Goal: Transaction & Acquisition: Obtain resource

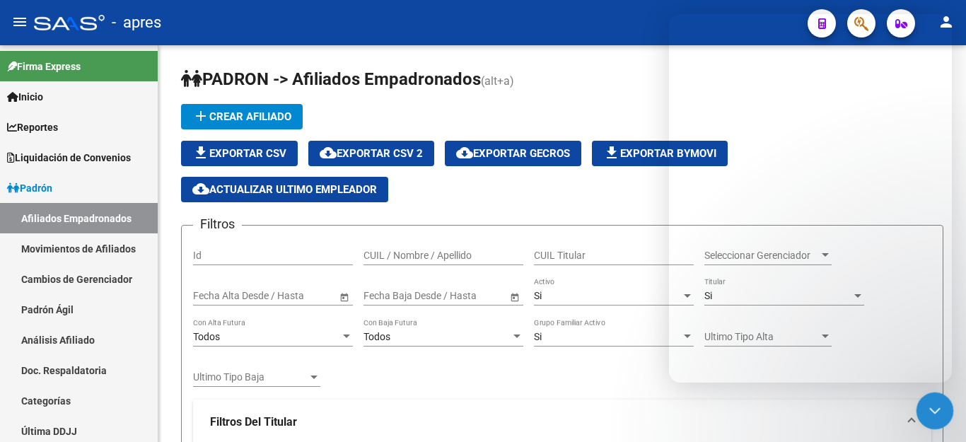
click at [936, 413] on icon "Cerrar Intercom Messenger" at bounding box center [932, 408] width 17 height 17
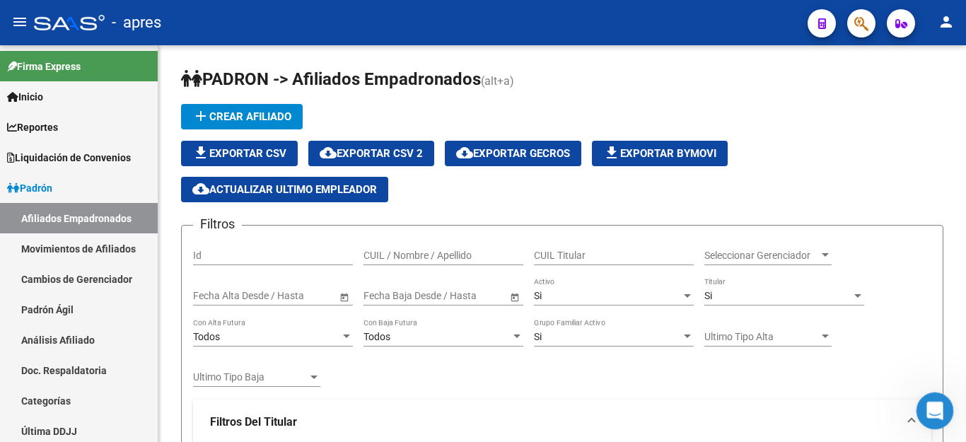
click at [932, 401] on icon "Abrir Intercom Messenger" at bounding box center [932, 408] width 23 height 23
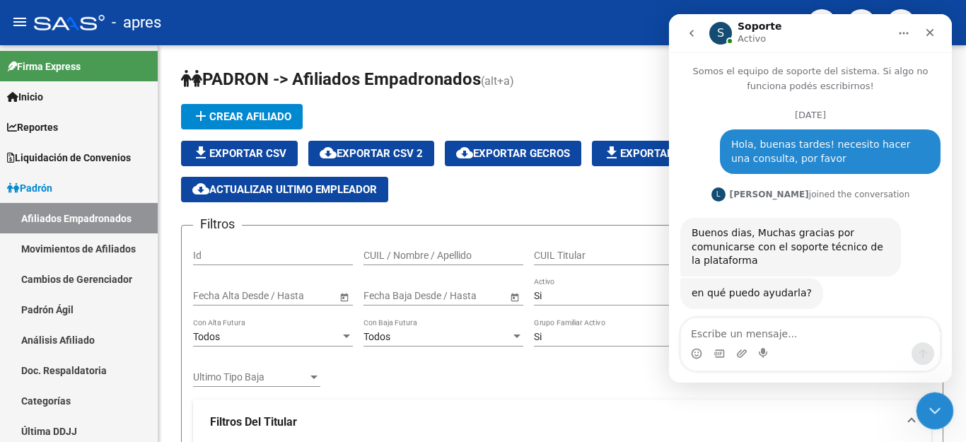
click at [926, 402] on icon "Cerrar Intercom Messenger" at bounding box center [932, 408] width 17 height 17
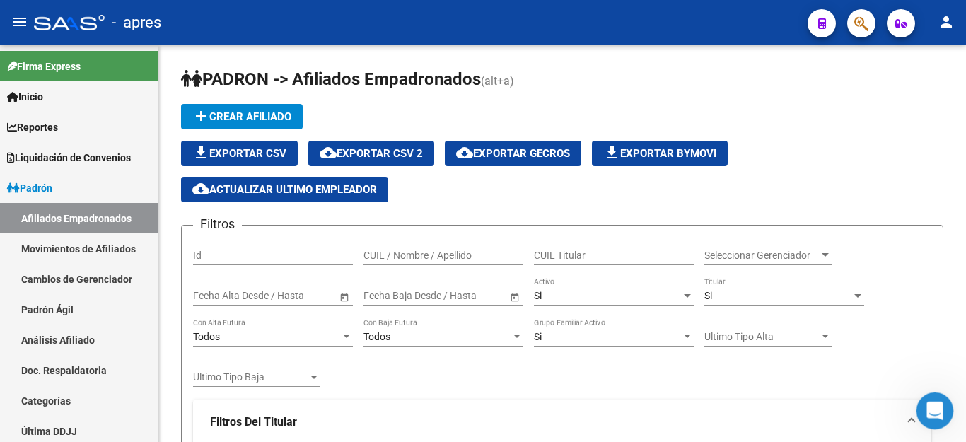
click at [932, 408] on icon "Abrir Intercom Messenger" at bounding box center [932, 408] width 23 height 23
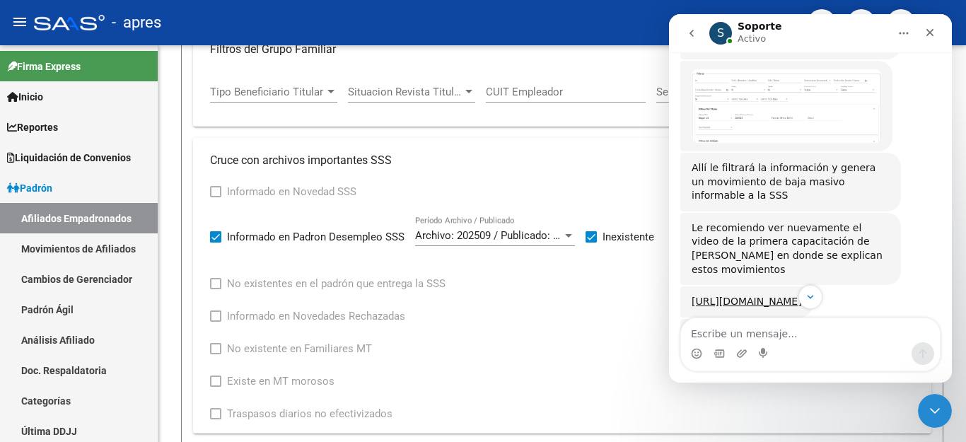
scroll to position [5551, 0]
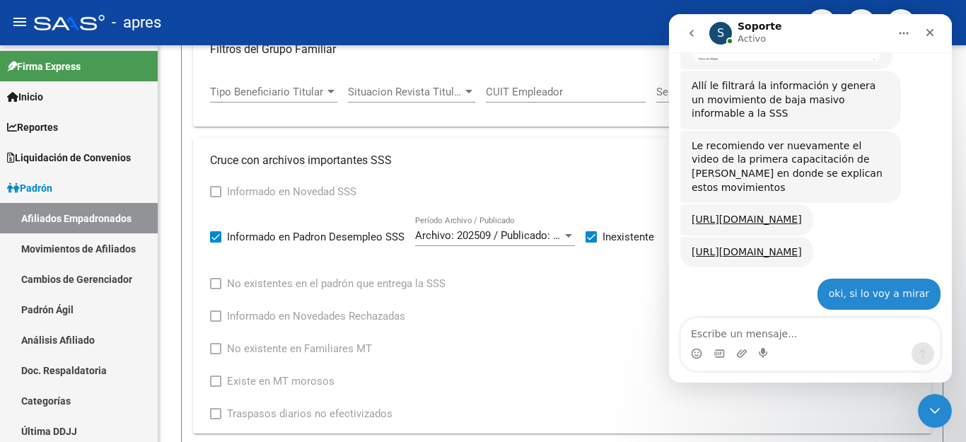
click at [749, 334] on textarea "Escribe un mensaje..." at bounding box center [810, 330] width 259 height 24
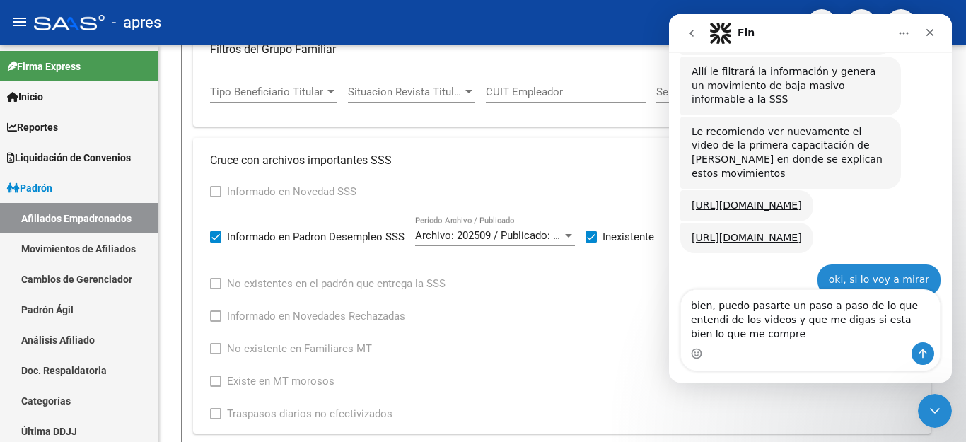
scroll to position [5579, 0]
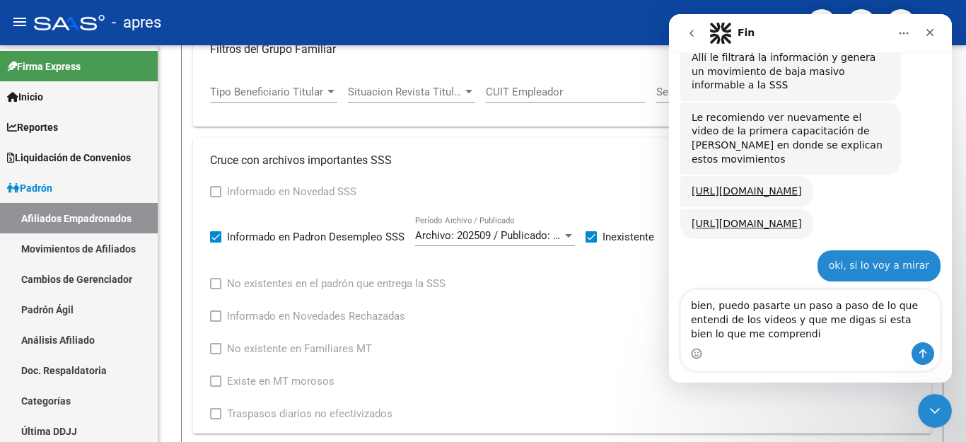
type textarea "bien, puedo pasarte un paso a paso de lo que entendi de los videos y que me dig…"
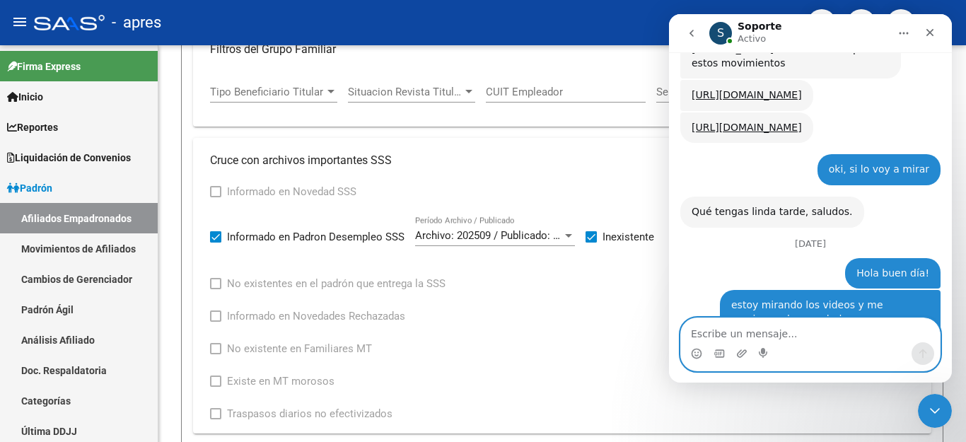
scroll to position [5621, 0]
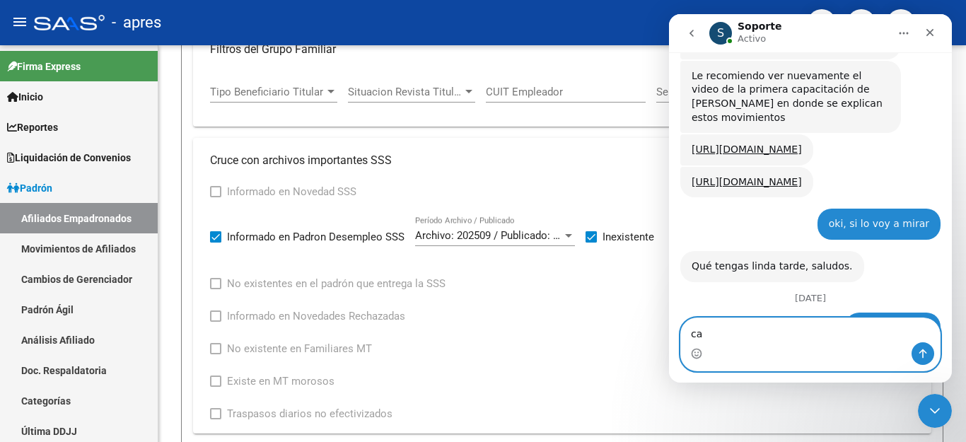
type textarea "c"
type textarea "exporto"
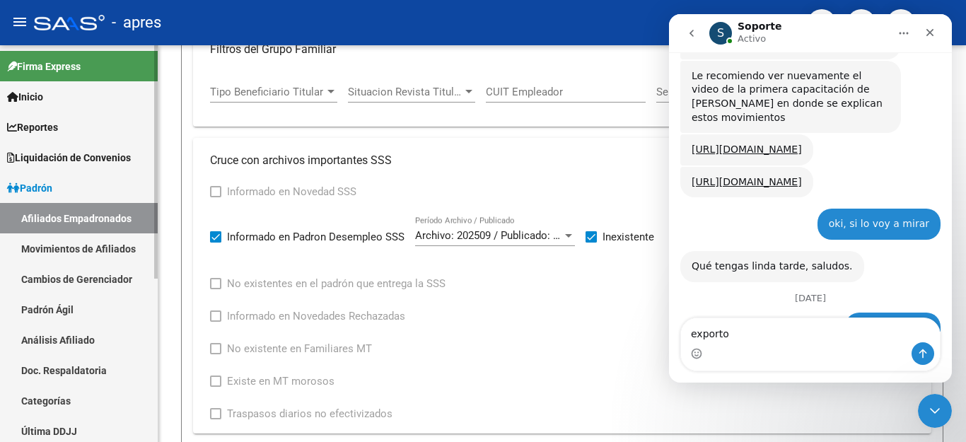
click at [40, 374] on link "Doc. Respaldatoria" at bounding box center [79, 370] width 158 height 30
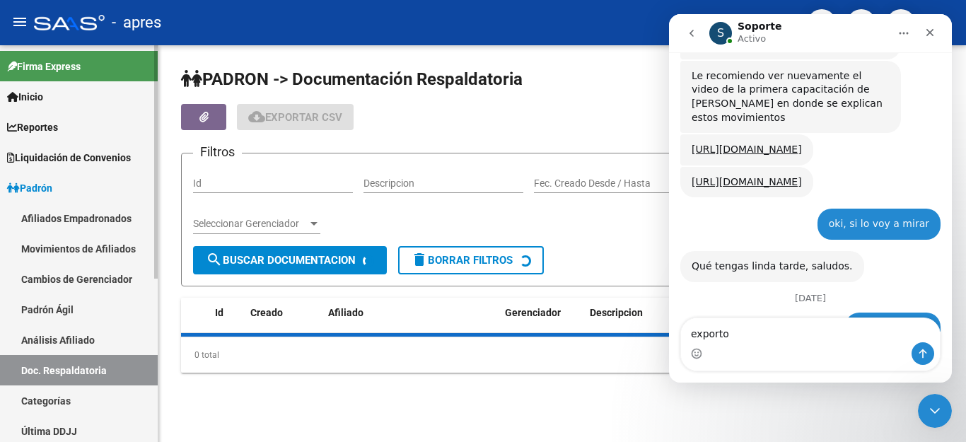
scroll to position [278, 0]
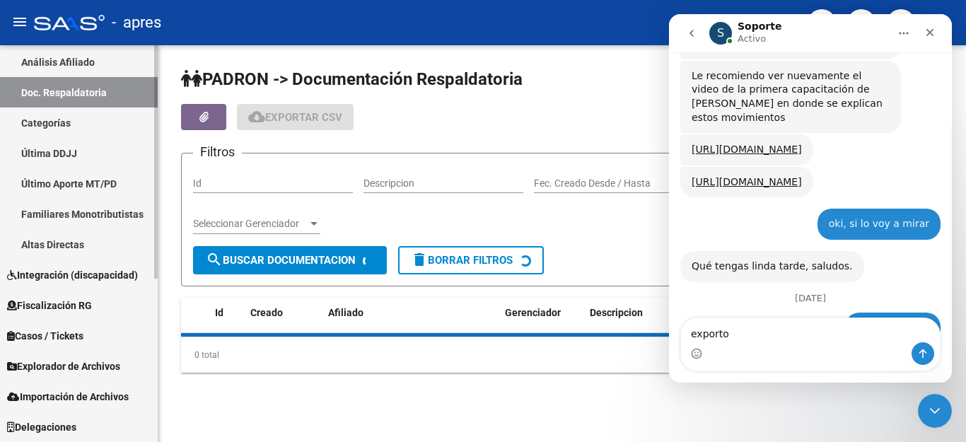
click at [71, 298] on span "Fiscalización RG" at bounding box center [49, 306] width 85 height 16
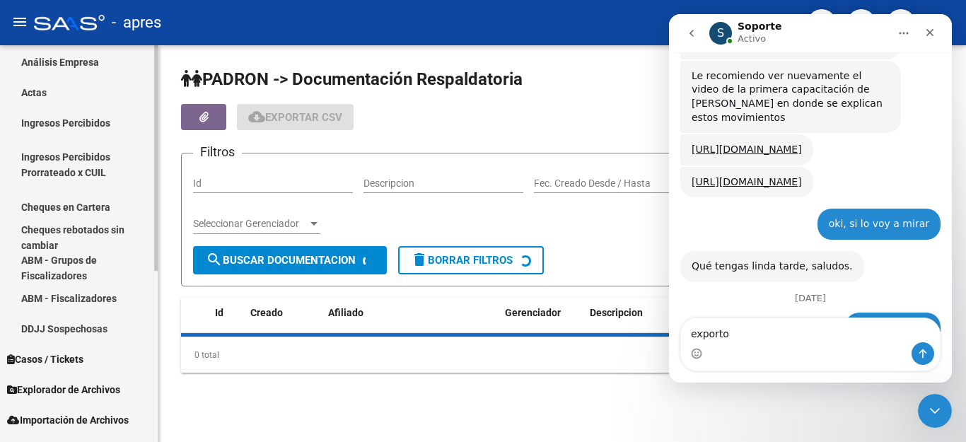
click at [63, 382] on span "Explorador de Archivos" at bounding box center [63, 390] width 113 height 16
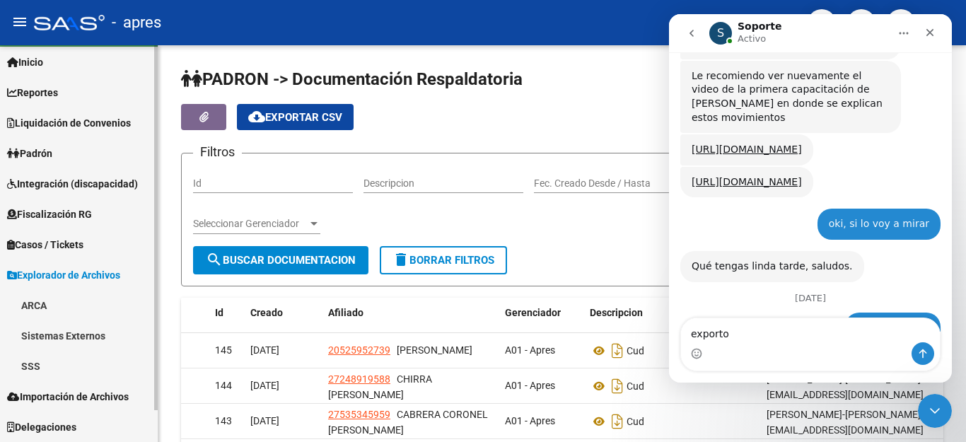
scroll to position [35, 0]
click at [63, 365] on link "SSS" at bounding box center [79, 366] width 158 height 30
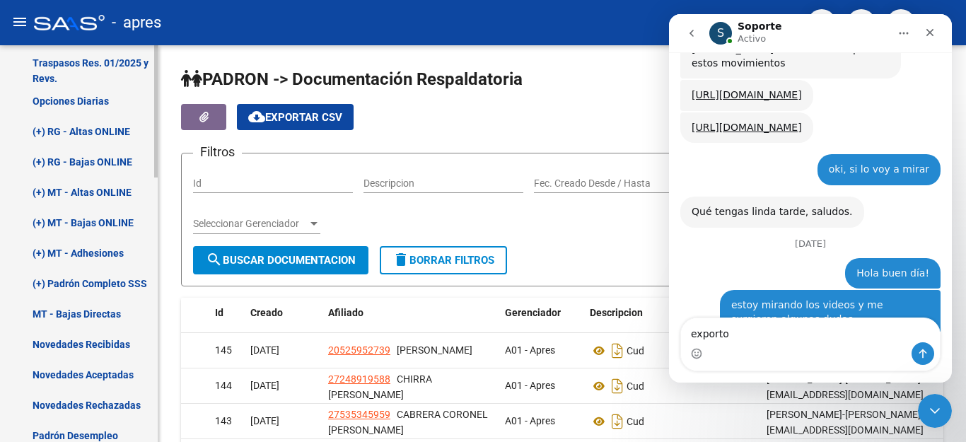
scroll to position [459, 0]
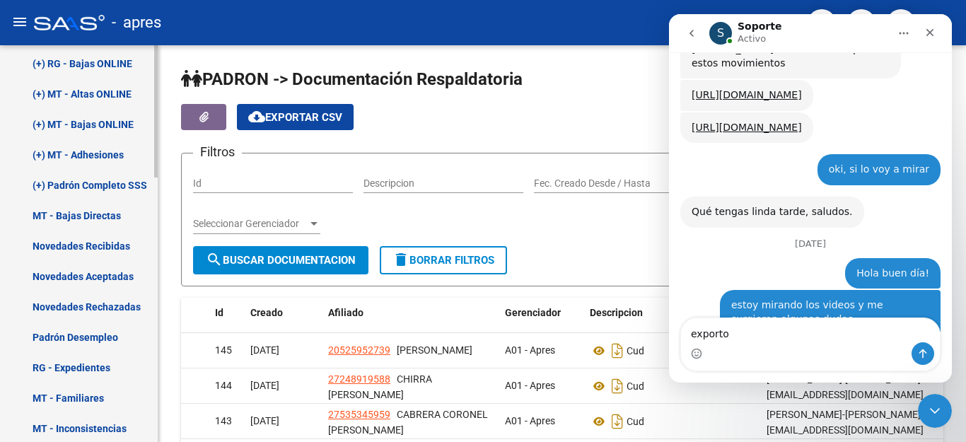
click at [94, 338] on link "Padrón Desempleo" at bounding box center [79, 337] width 158 height 30
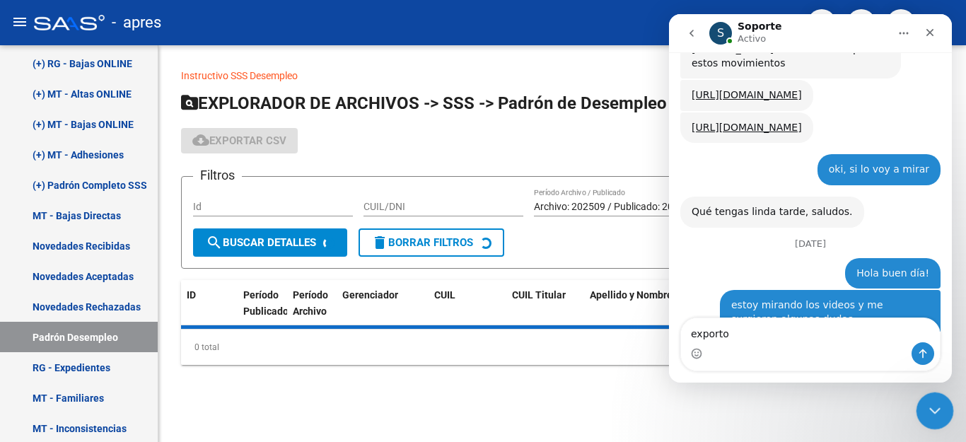
click at [938, 414] on icon "Cerrar Intercom Messenger" at bounding box center [932, 408] width 17 height 17
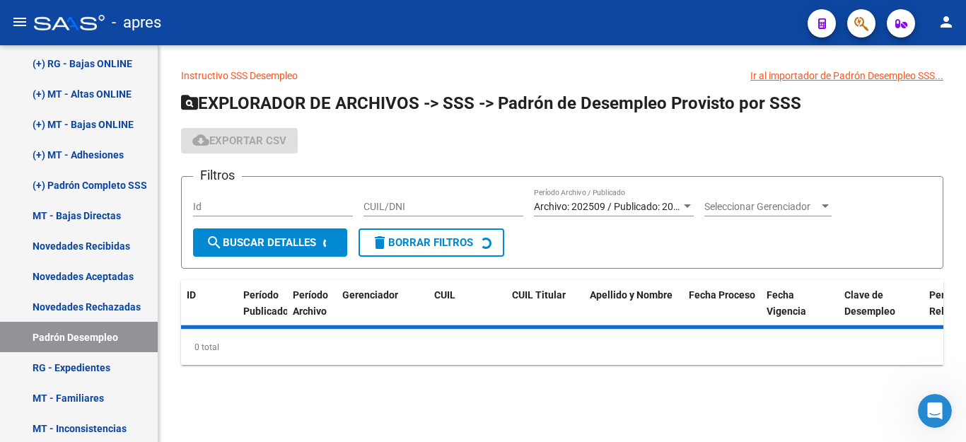
click at [648, 192] on div "Archivo: 202509 / Publicado: 202508 Período Archivo / Publicado" at bounding box center [614, 202] width 160 height 28
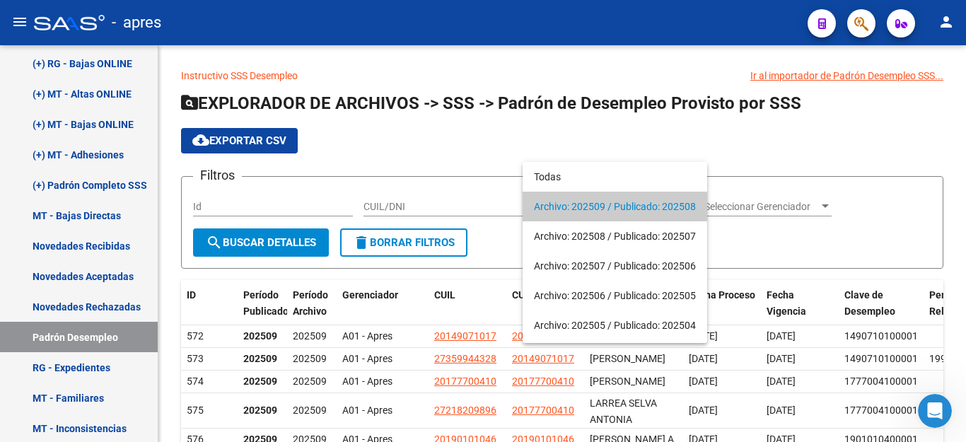
click at [637, 201] on span "Archivo: 202509 / Publicado: 202508" at bounding box center [615, 207] width 162 height 30
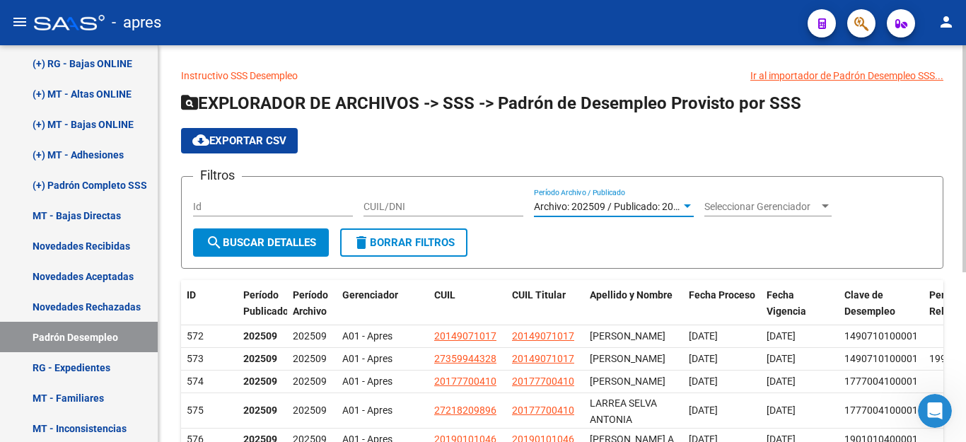
click at [637, 201] on span "Archivo: 202509 / Publicado: 202508" at bounding box center [615, 206] width 162 height 11
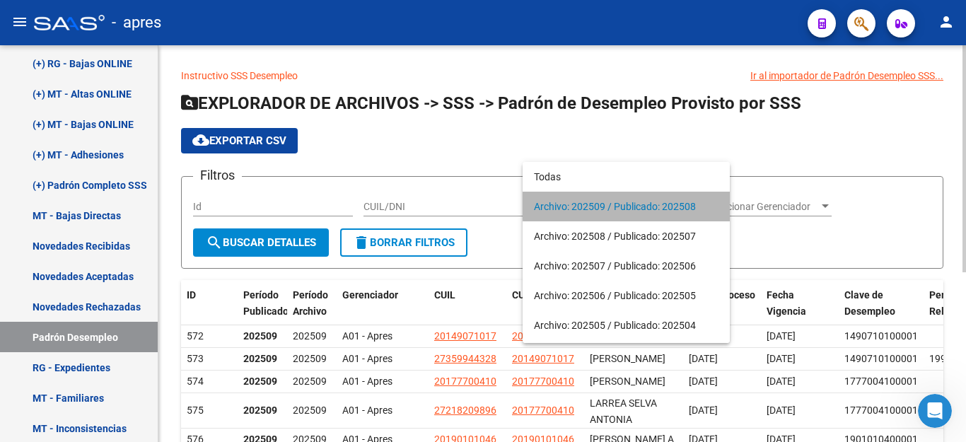
click at [637, 201] on span "Archivo: 202509 / Publicado: 202508" at bounding box center [626, 207] width 184 height 30
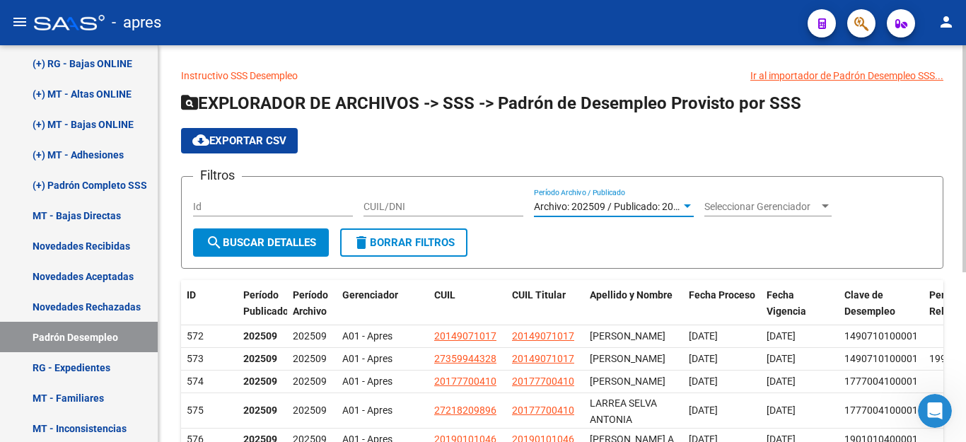
click at [234, 250] on button "search Buscar Detalles" at bounding box center [261, 242] width 136 height 28
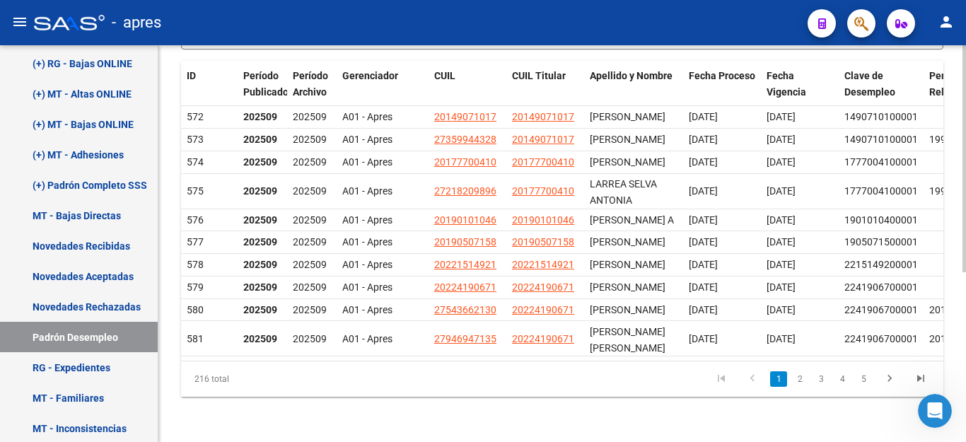
scroll to position [13, 0]
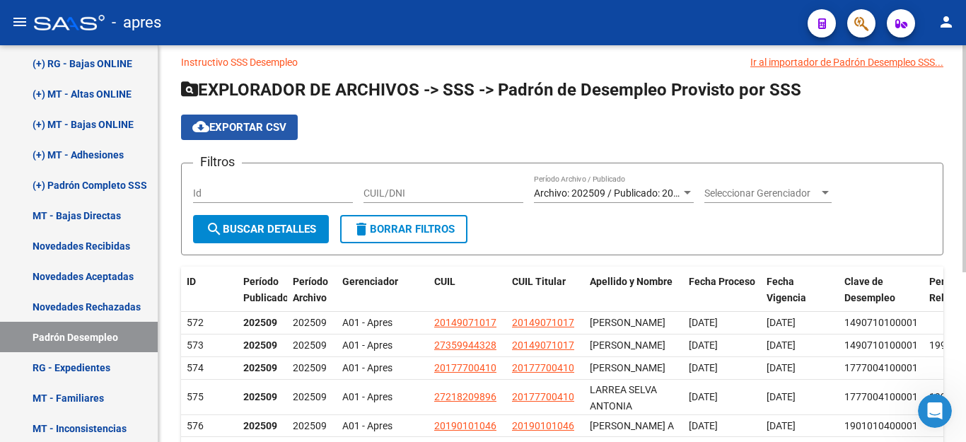
click at [268, 126] on span "cloud_download Exportar CSV" at bounding box center [239, 127] width 94 height 13
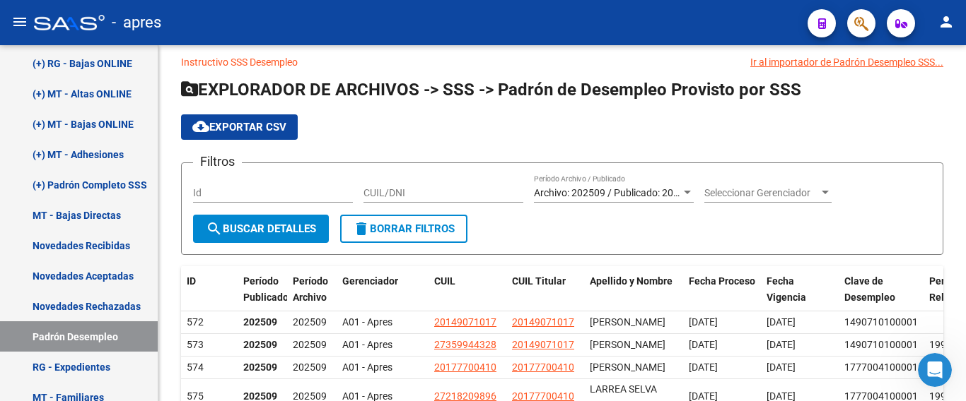
drag, startPoint x: 140, startPoint y: 397, endPoint x: 88, endPoint y: 423, distance: 57.5
click at [88, 401] on html "menu - apres person Firma Express Inicio Instructivos Contacto OS Reportes Ingr…" at bounding box center [483, 200] width 966 height 401
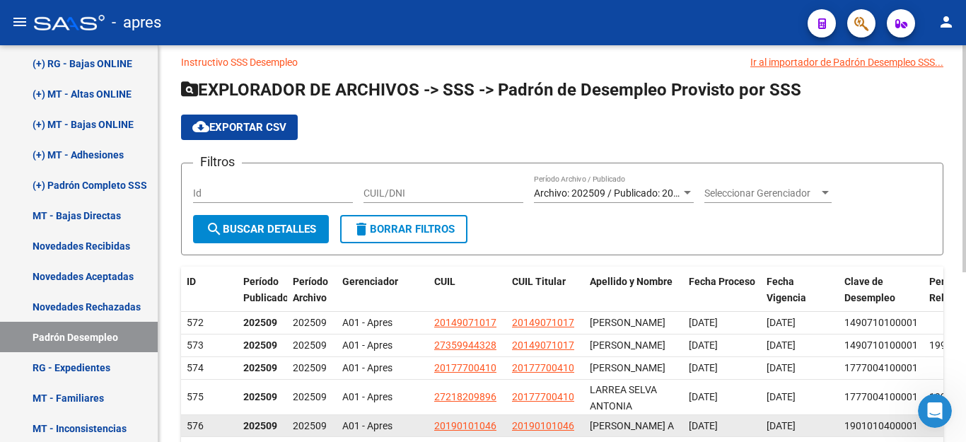
scroll to position [84, 0]
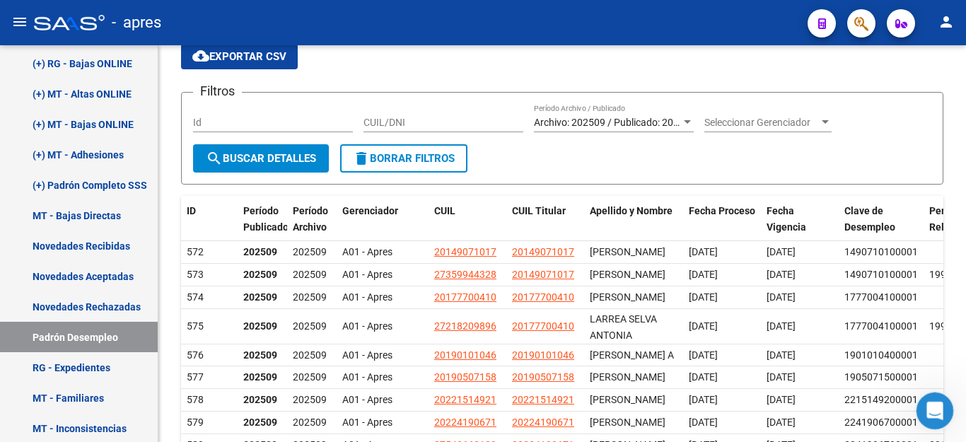
click at [926, 401] on icon "Abrir Intercom Messenger" at bounding box center [932, 408] width 23 height 23
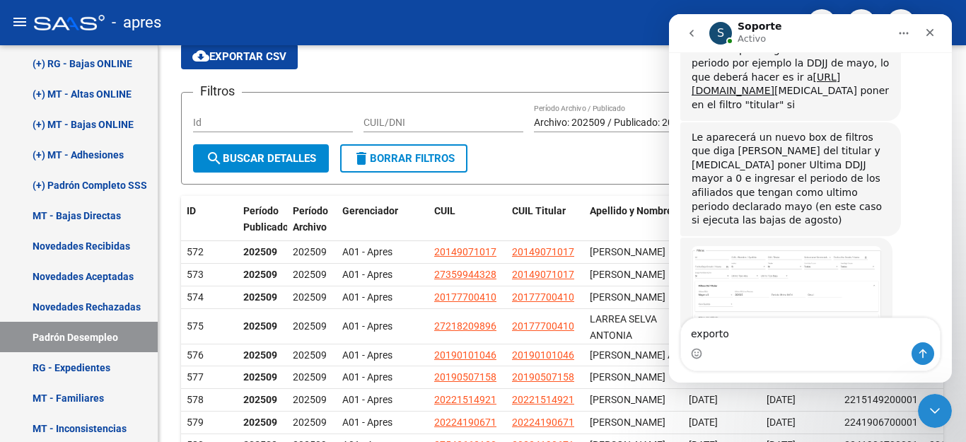
scroll to position [5675, 0]
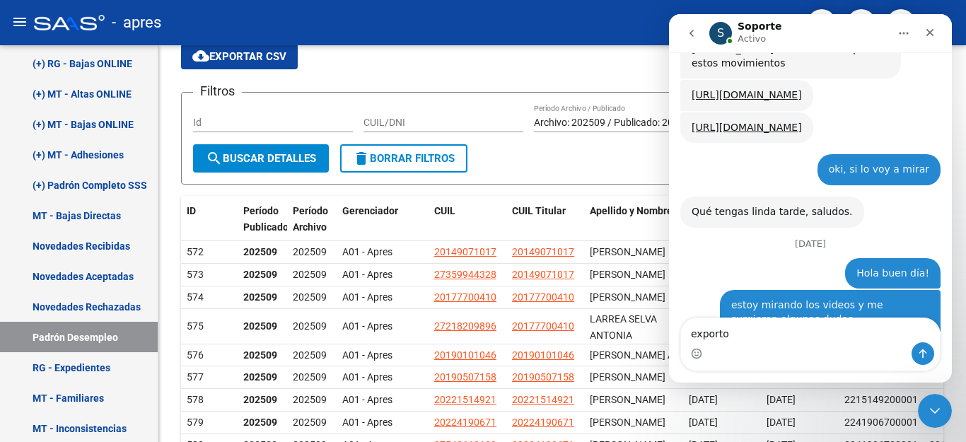
drag, startPoint x: 755, startPoint y: 334, endPoint x: 479, endPoint y: 368, distance: 277.8
click at [669, 368] on html "S Soporte Activo Somos el equipo de soporte del sistema. Si algo no funciona po…" at bounding box center [810, 198] width 283 height 368
click at [936, 400] on icon "Cerrar Intercom Messenger" at bounding box center [932, 408] width 17 height 17
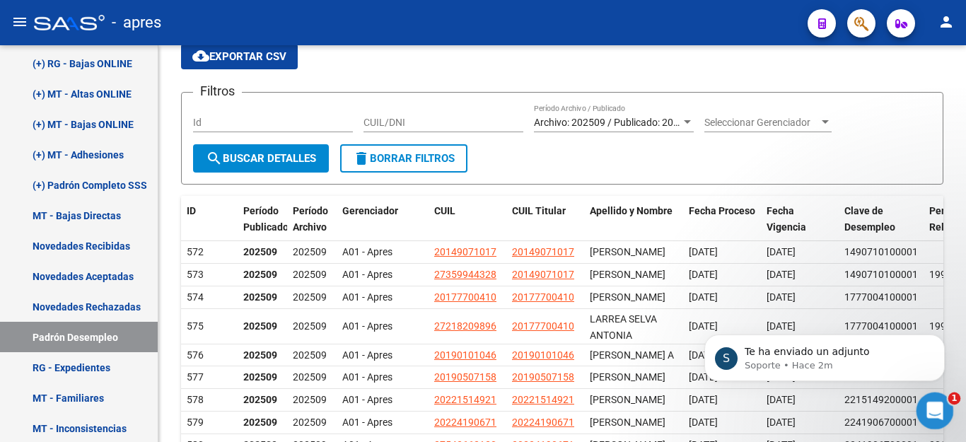
scroll to position [5778, 0]
click at [936, 406] on icon "Abrir Intercom Messenger" at bounding box center [932, 408] width 23 height 23
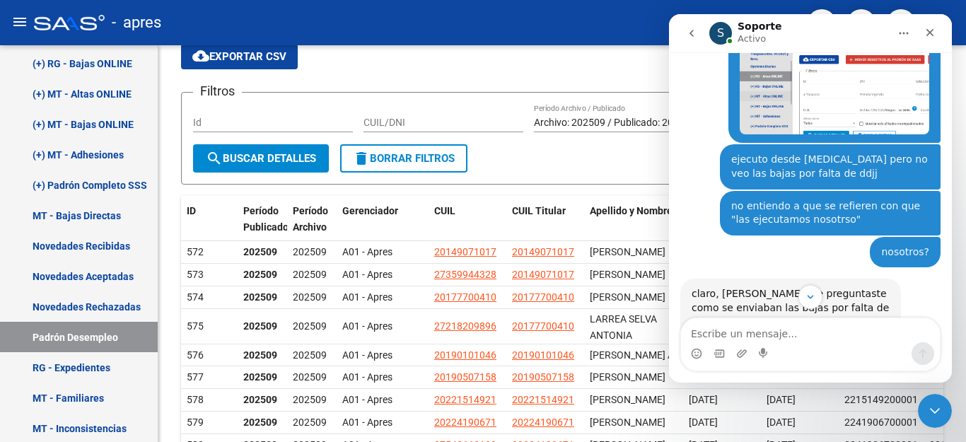
scroll to position [2928, 0]
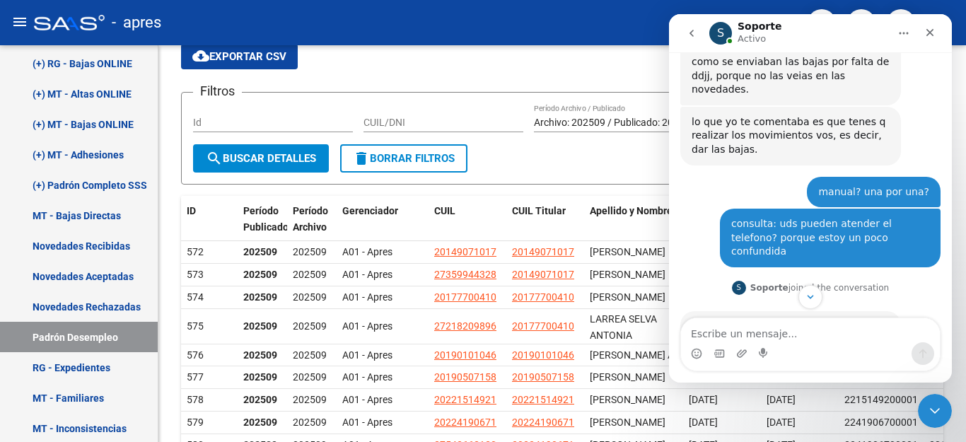
drag, startPoint x: 1614, startPoint y: 241, endPoint x: 896, endPoint y: 266, distance: 718.6
click at [545, 167] on form "Filtros Id CUIL/DNI Archivo: 202509 / Publicado: 202508 Período Archivo / Publi…" at bounding box center [562, 138] width 762 height 93
click at [808, 305] on button "Scroll to bottom" at bounding box center [810, 296] width 26 height 26
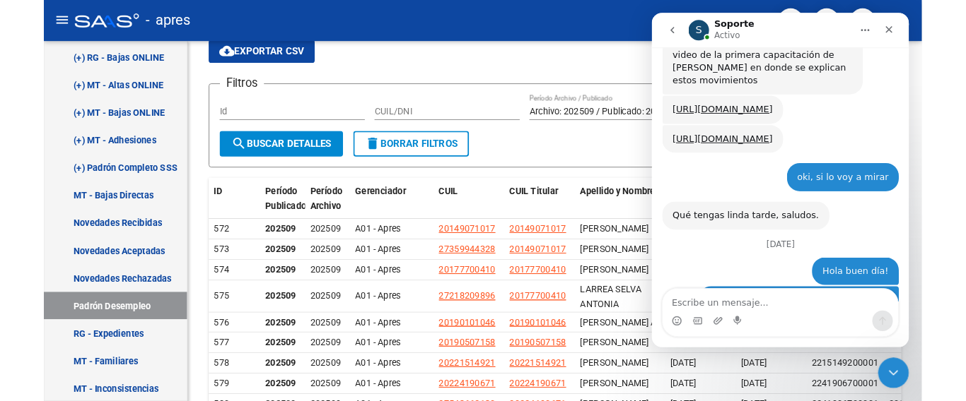
scroll to position [5802, 0]
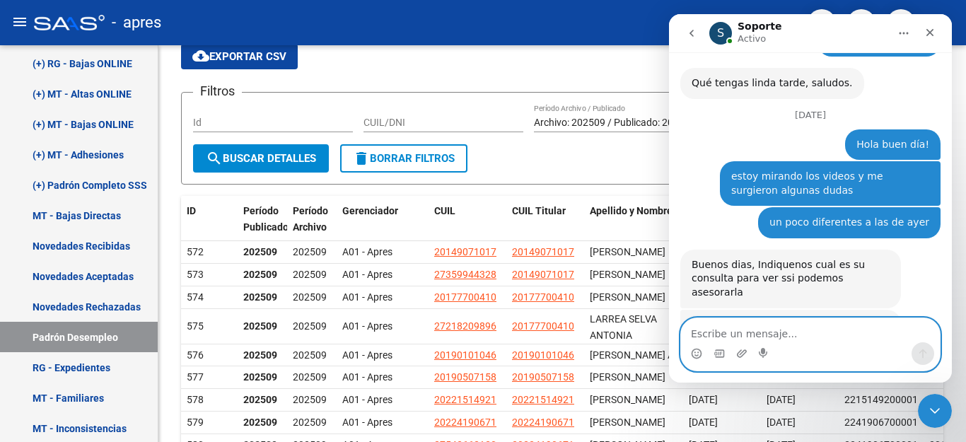
click at [830, 332] on textarea "Escribe un mensaje..." at bounding box center [810, 330] width 259 height 24
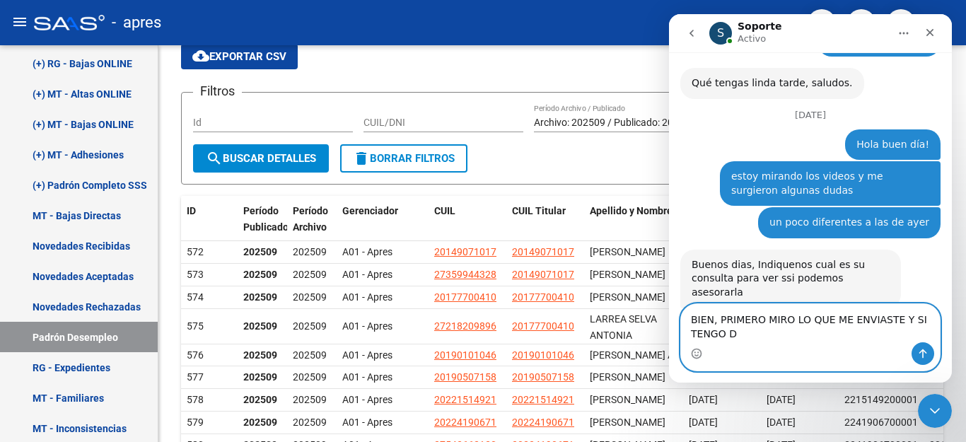
scroll to position [5816, 0]
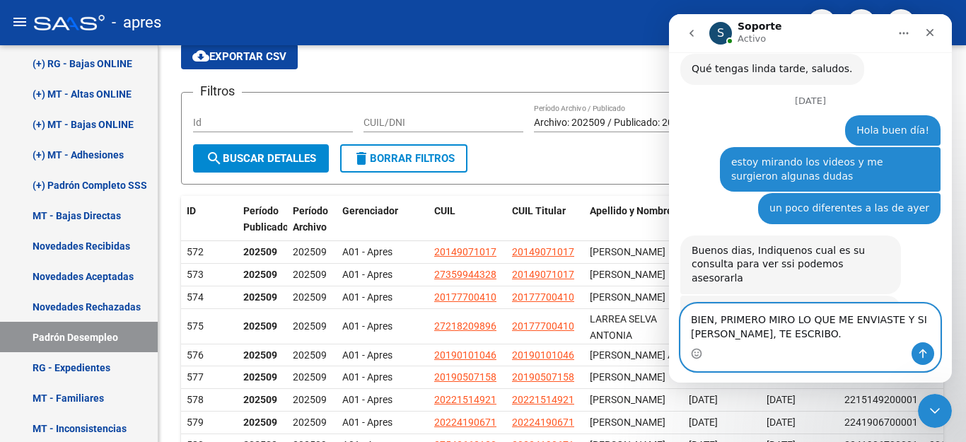
type textarea "BIEN, PRIMERO MIRO LO QUE ME ENVIASTE Y SI [PERSON_NAME], TE ESCRIBO."
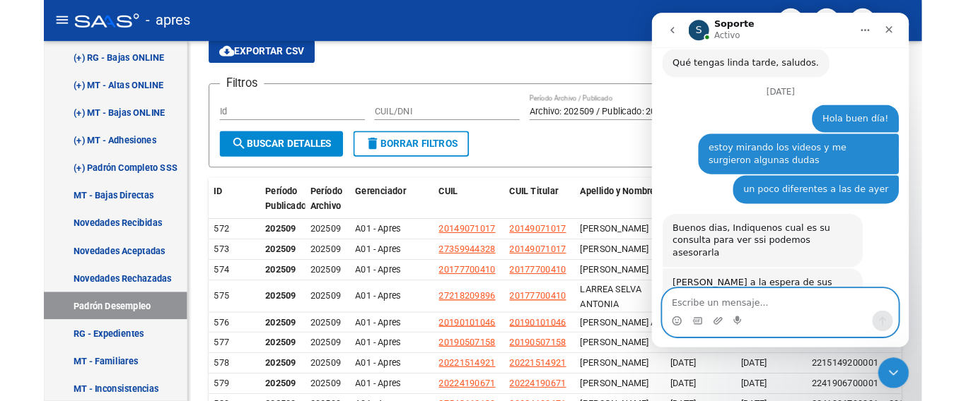
scroll to position [5834, 0]
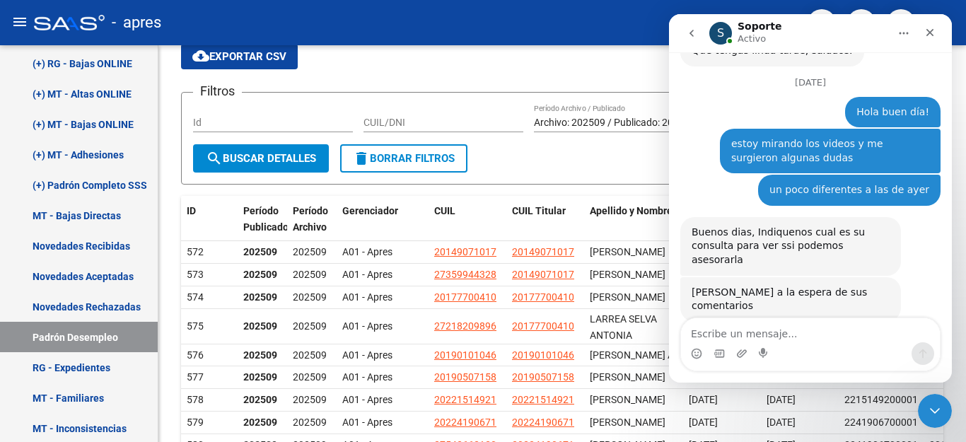
click at [928, 403] on icon "Cerrar Intercom Messenger" at bounding box center [932, 408] width 17 height 17
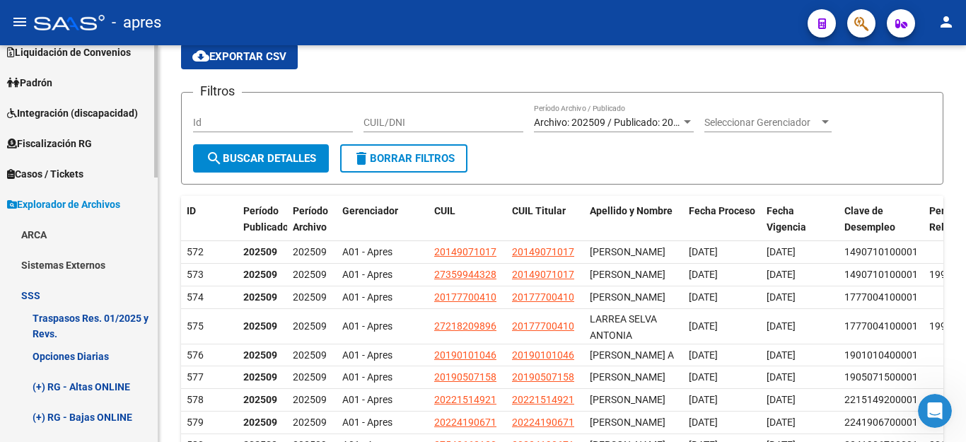
scroll to position [35, 0]
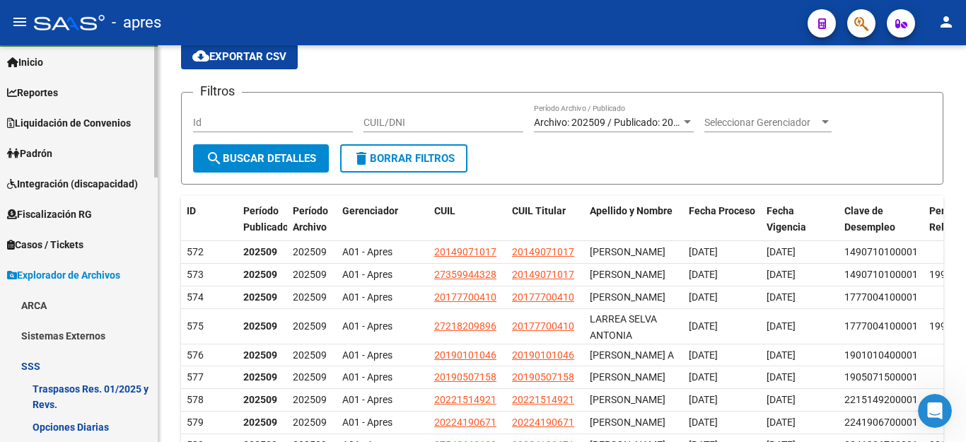
click at [90, 111] on link "Liquidación de Convenios" at bounding box center [79, 122] width 158 height 30
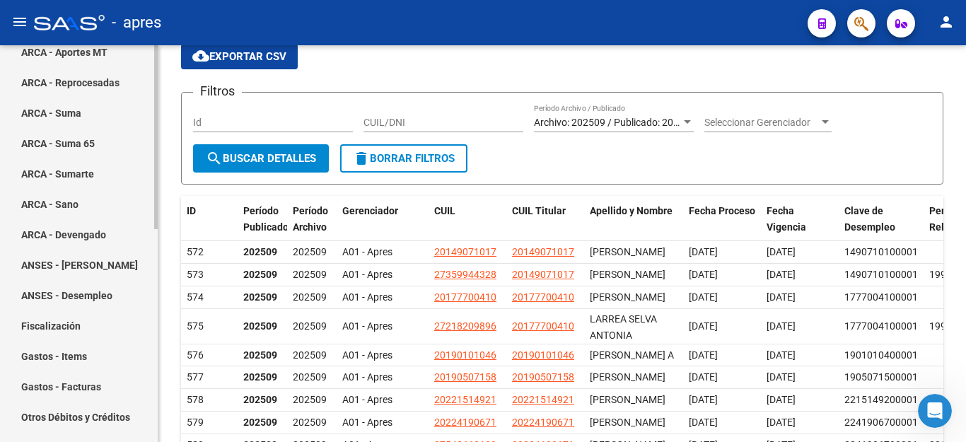
scroll to position [247, 0]
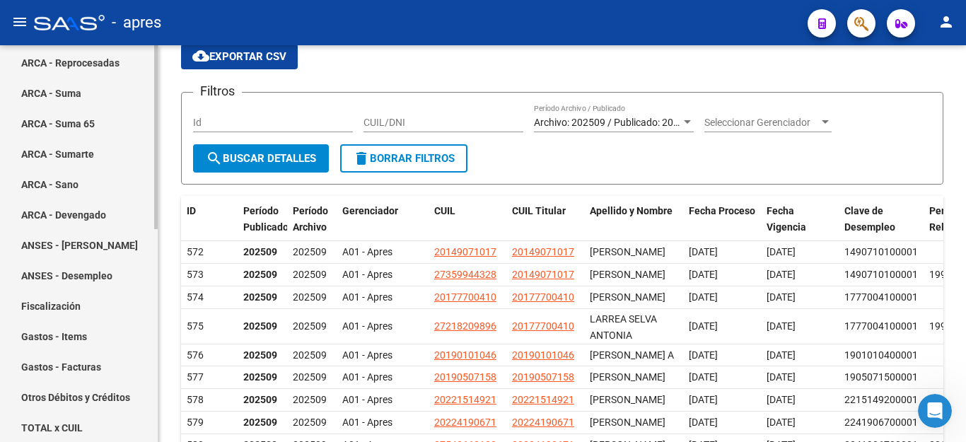
click at [90, 273] on link "ANSES - Desempleo" at bounding box center [79, 275] width 158 height 30
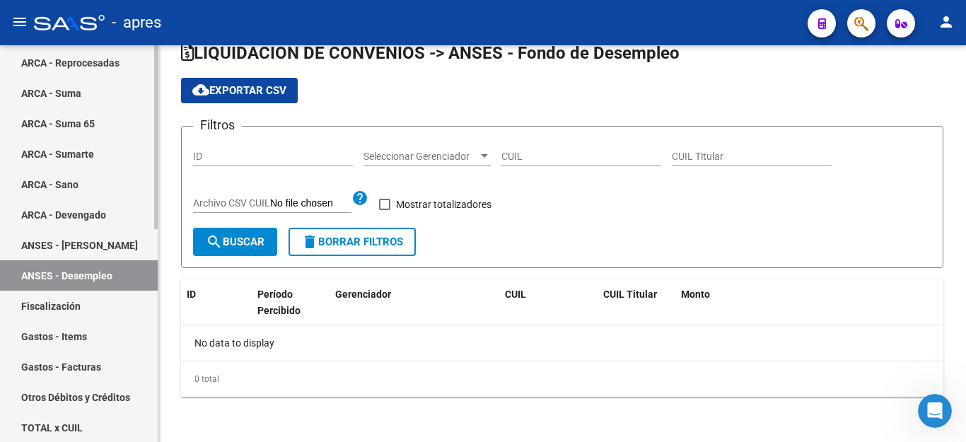
scroll to position [26, 0]
checkbox input "true"
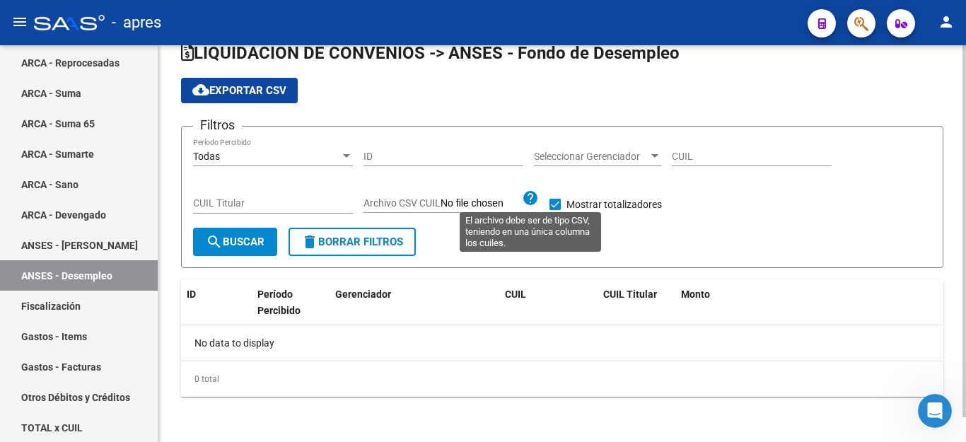
click at [529, 200] on mat-icon "help" at bounding box center [530, 197] width 17 height 17
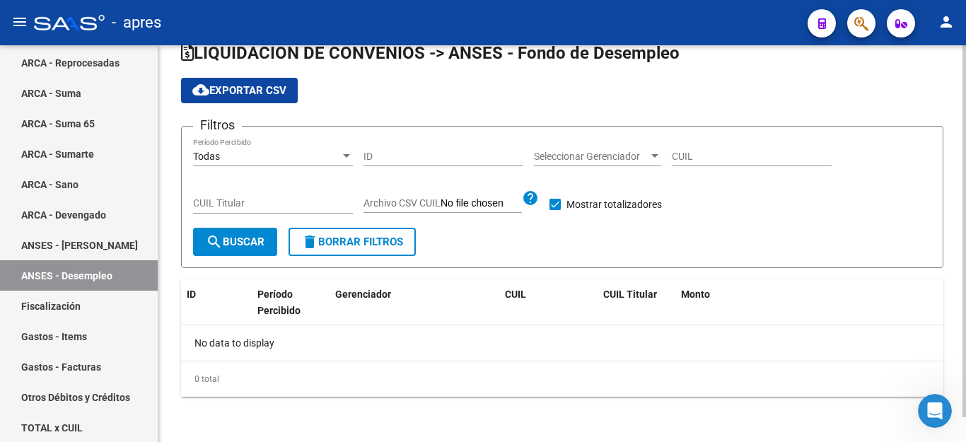
click at [589, 145] on div "Seleccionar Gerenciador Seleccionar Gerenciador" at bounding box center [597, 152] width 127 height 28
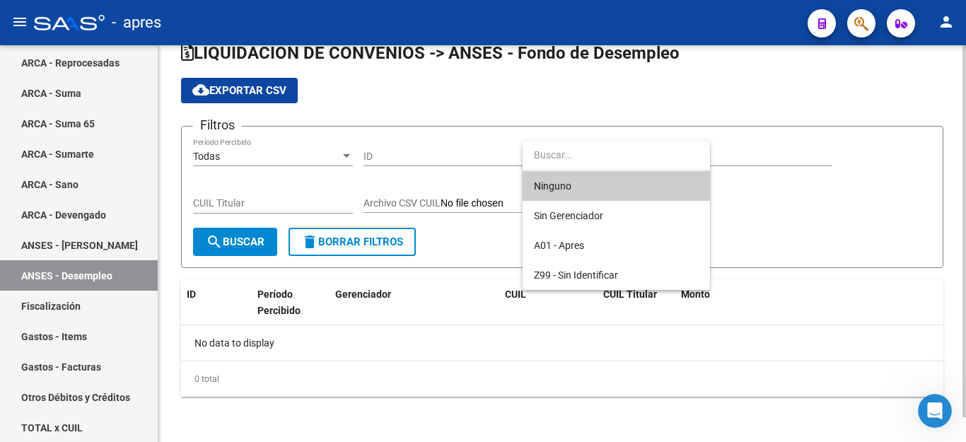
click at [589, 147] on input "dropdown search" at bounding box center [615, 155] width 187 height 30
click at [236, 162] on div at bounding box center [483, 221] width 966 height 442
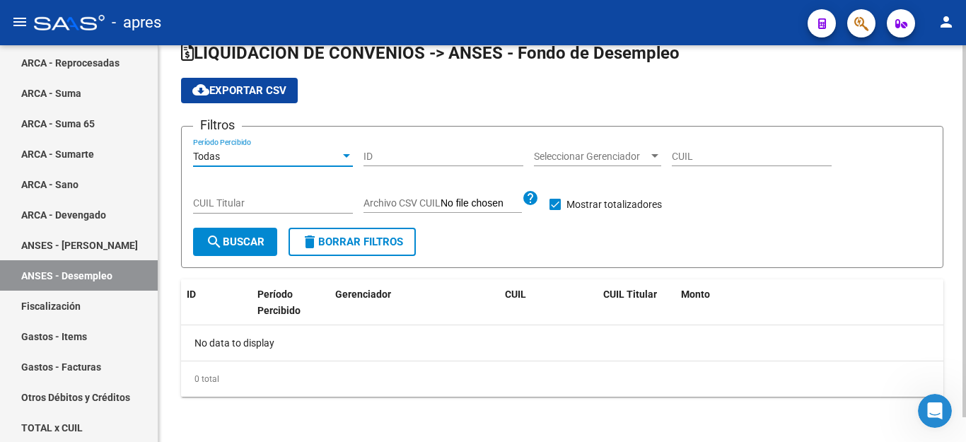
click at [259, 152] on div "Todas" at bounding box center [266, 157] width 147 height 12
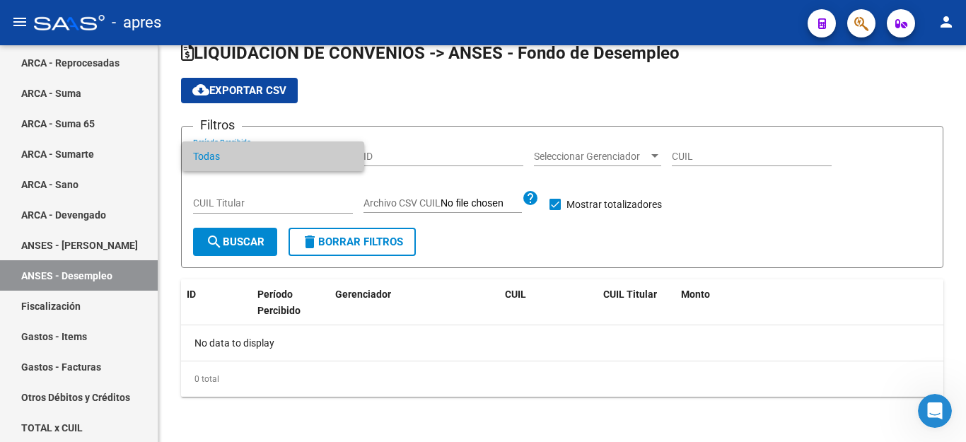
click at [448, 139] on div at bounding box center [483, 221] width 966 height 442
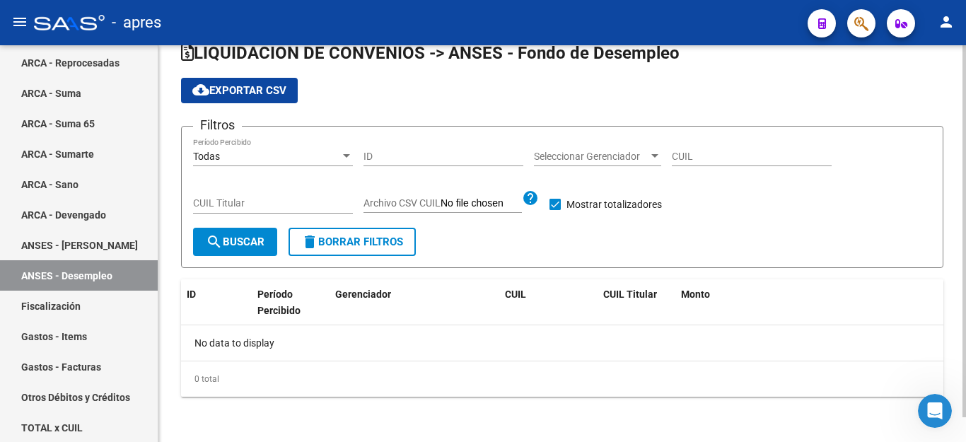
click at [348, 160] on div at bounding box center [346, 156] width 13 height 11
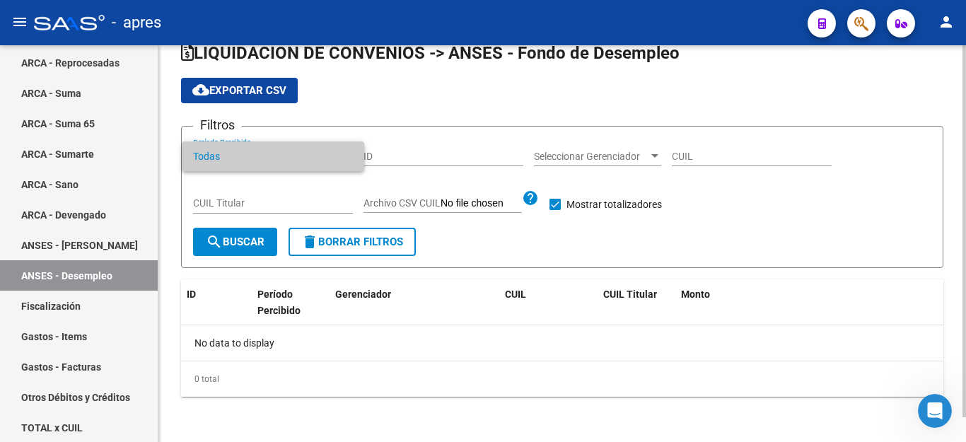
click at [683, 107] on div at bounding box center [483, 221] width 966 height 442
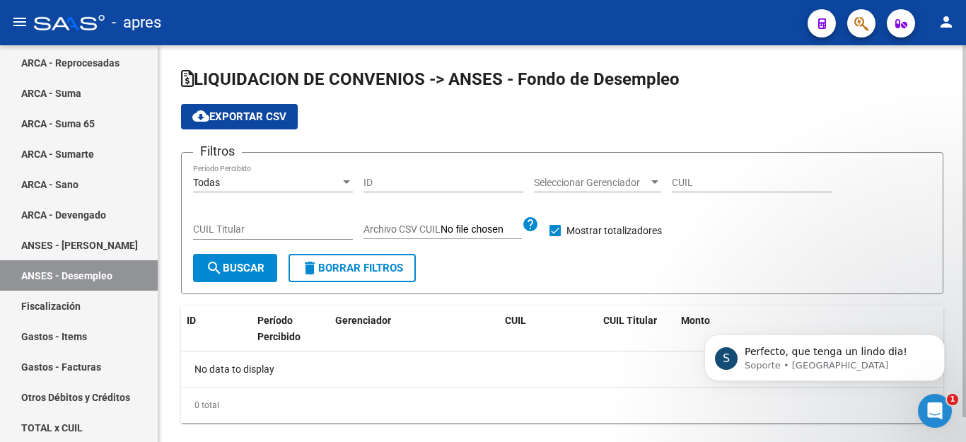
scroll to position [5876, 0]
click at [425, 228] on span "Archivo CSV CUIL" at bounding box center [401, 228] width 77 height 11
click at [440, 228] on input "Archivo CSV CUIL" at bounding box center [480, 229] width 81 height 13
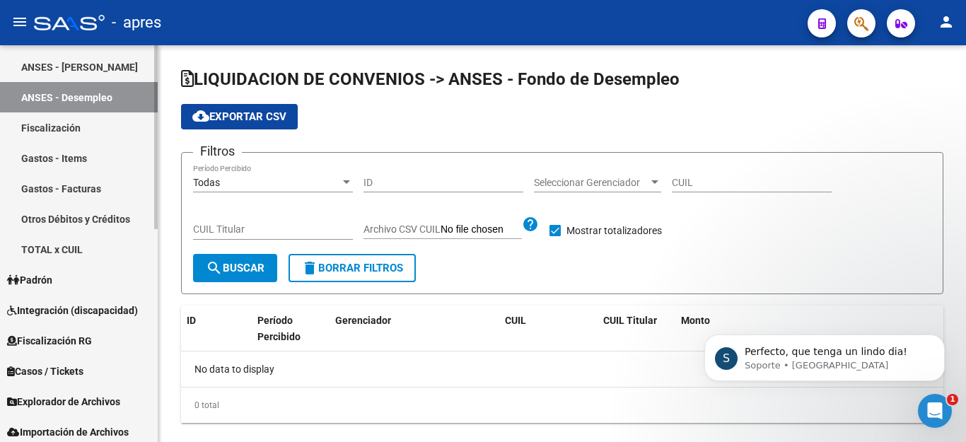
scroll to position [460, 0]
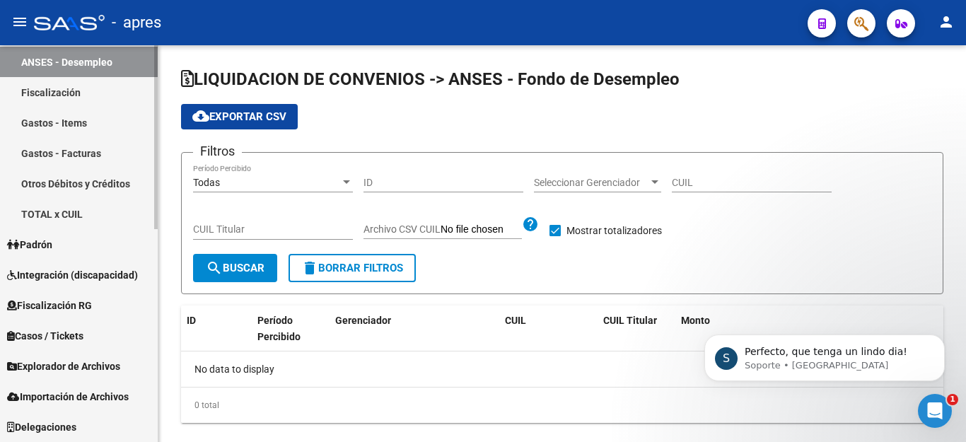
click at [154, 229] on div at bounding box center [156, 137] width 4 height 184
click at [88, 305] on span "Fiscalización RG" at bounding box center [49, 306] width 85 height 16
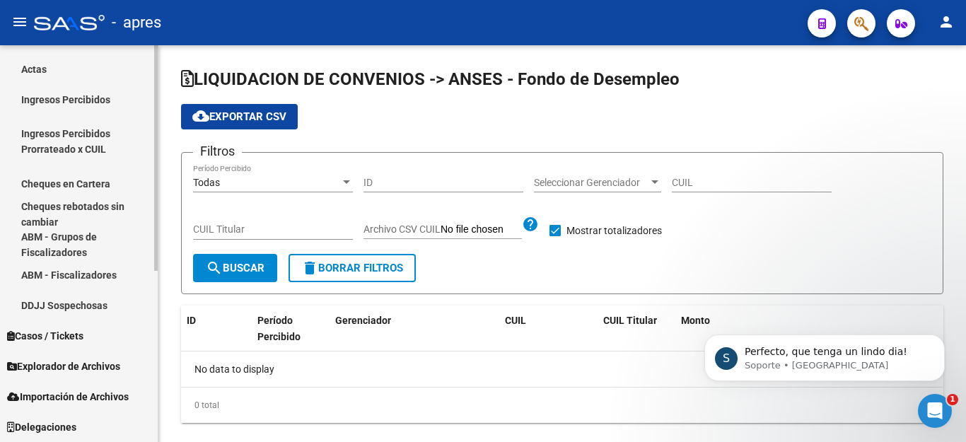
scroll to position [301, 0]
click at [59, 362] on span "Explorador de Archivos" at bounding box center [63, 366] width 113 height 16
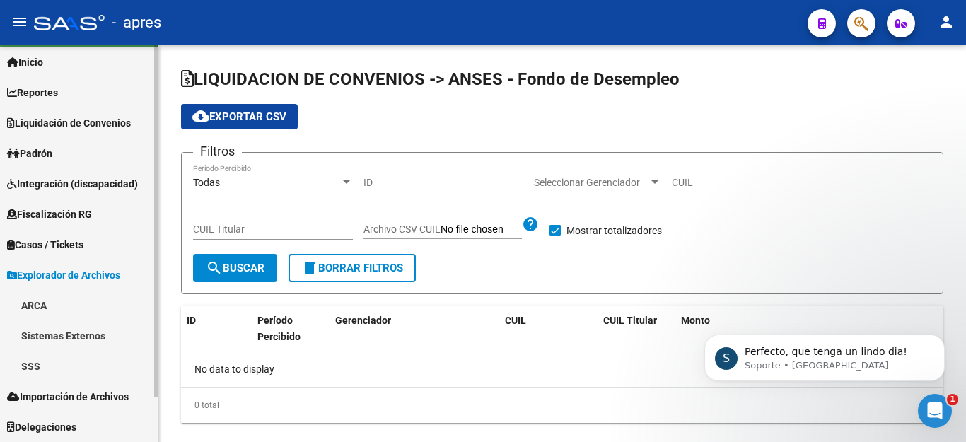
scroll to position [35, 0]
click at [78, 355] on link "SSS" at bounding box center [79, 366] width 158 height 30
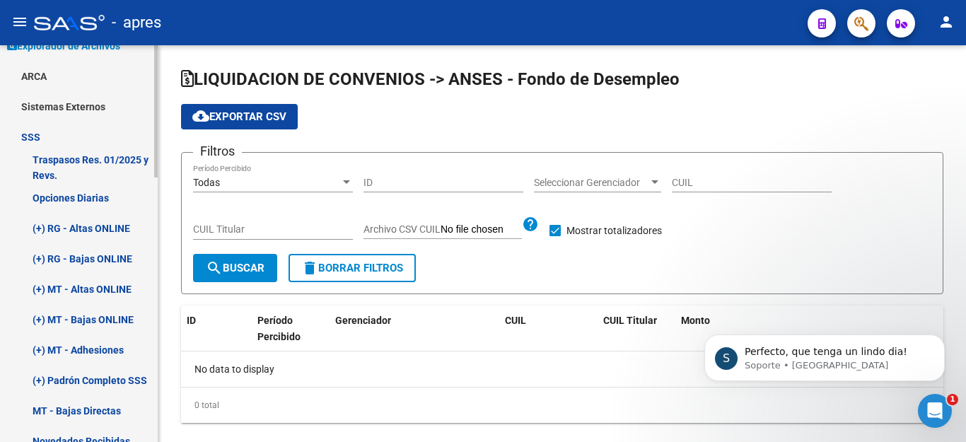
scroll to position [11, 0]
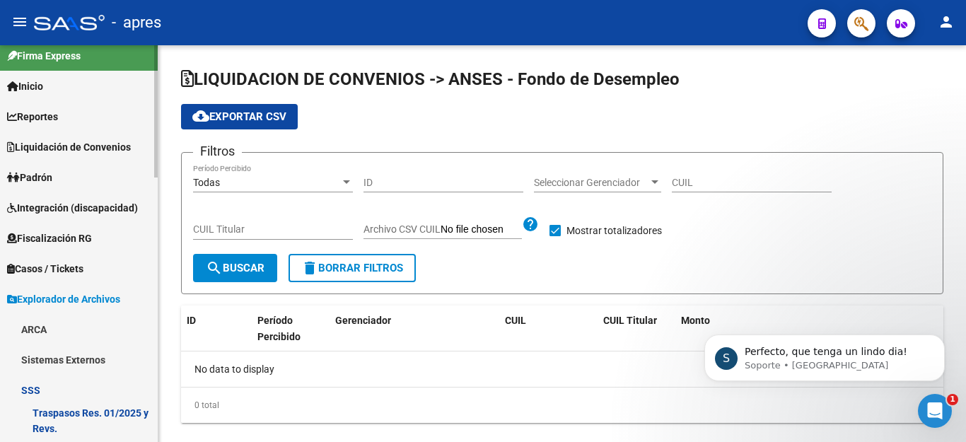
click at [36, 175] on span "Padrón" at bounding box center [29, 178] width 45 height 16
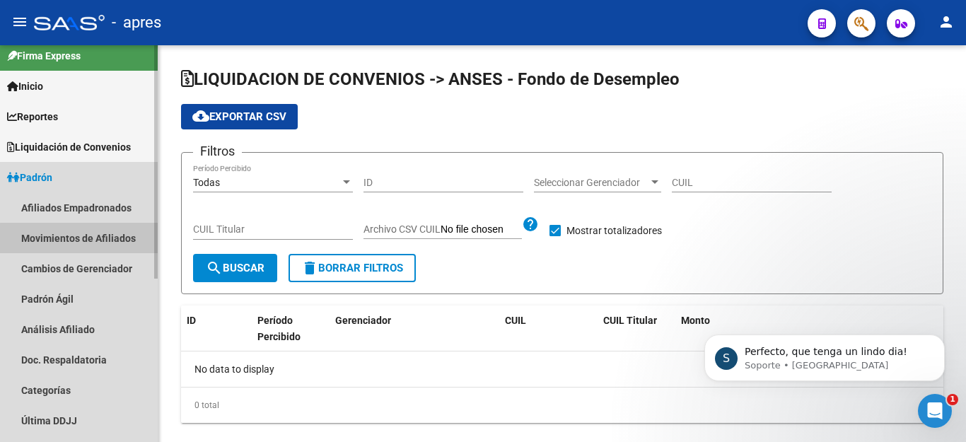
click at [100, 240] on link "Movimientos de Afiliados" at bounding box center [79, 238] width 158 height 30
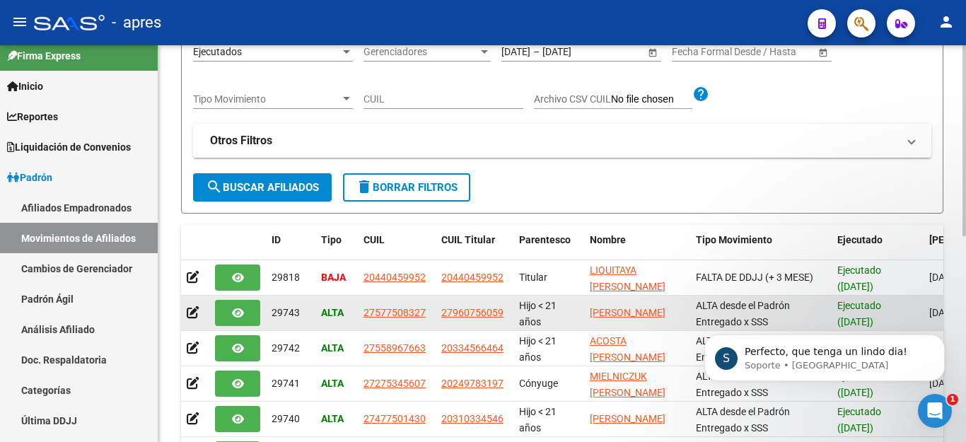
scroll to position [71, 0]
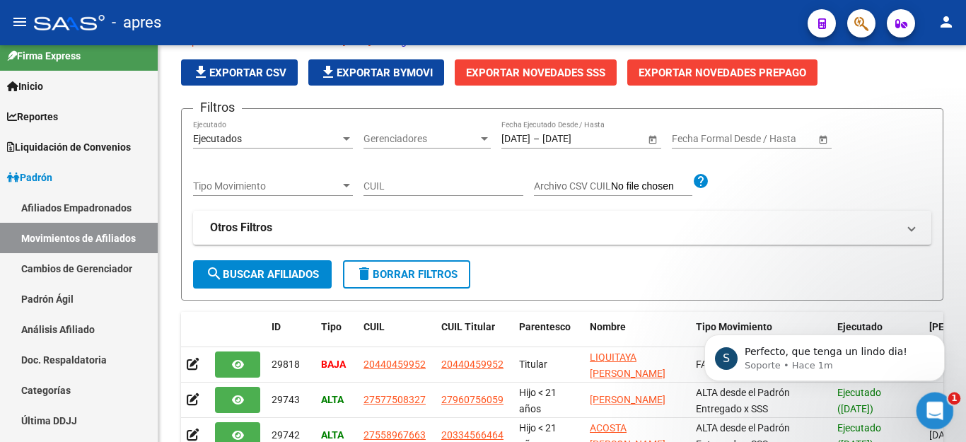
click at [938, 404] on icon "Abrir Intercom Messenger" at bounding box center [932, 408] width 23 height 23
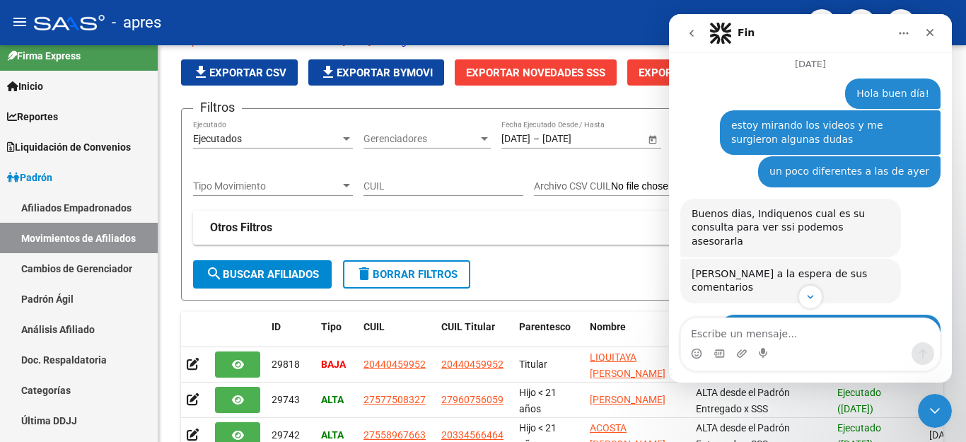
scroll to position [5900, 0]
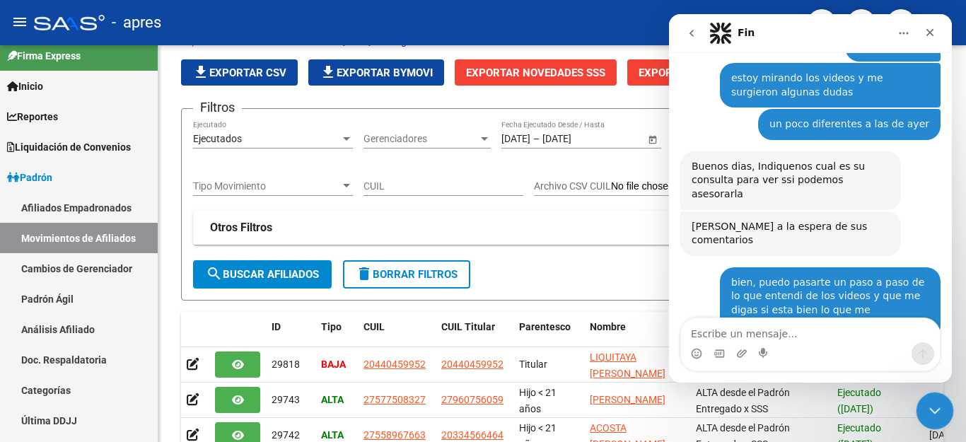
click at [920, 402] on div "Cerrar Intercom Messenger" at bounding box center [932, 409] width 34 height 34
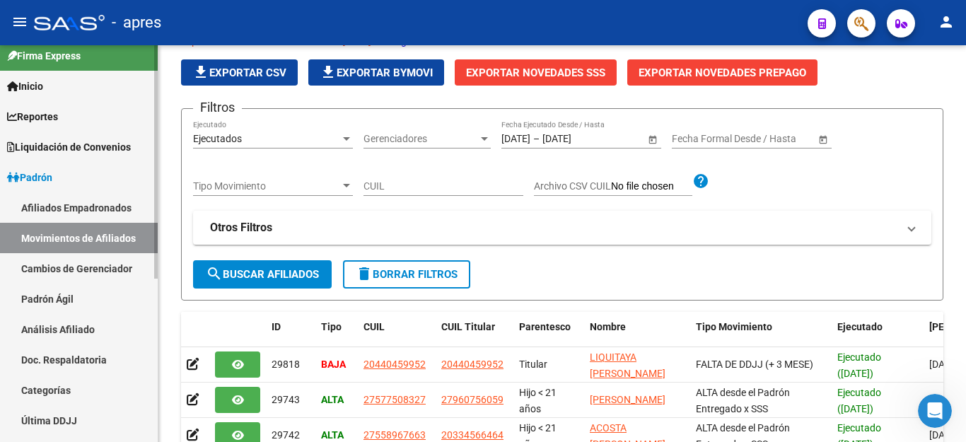
click at [87, 202] on link "Afiliados Empadronados" at bounding box center [79, 207] width 158 height 30
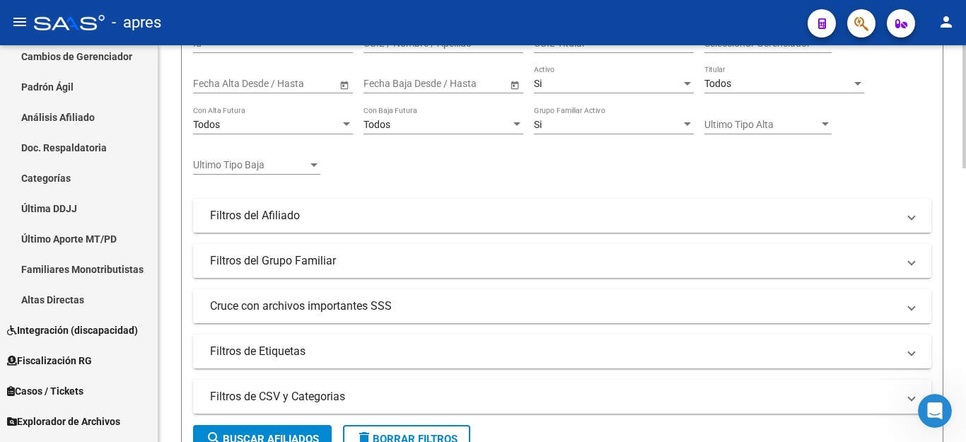
scroll to position [141, 0]
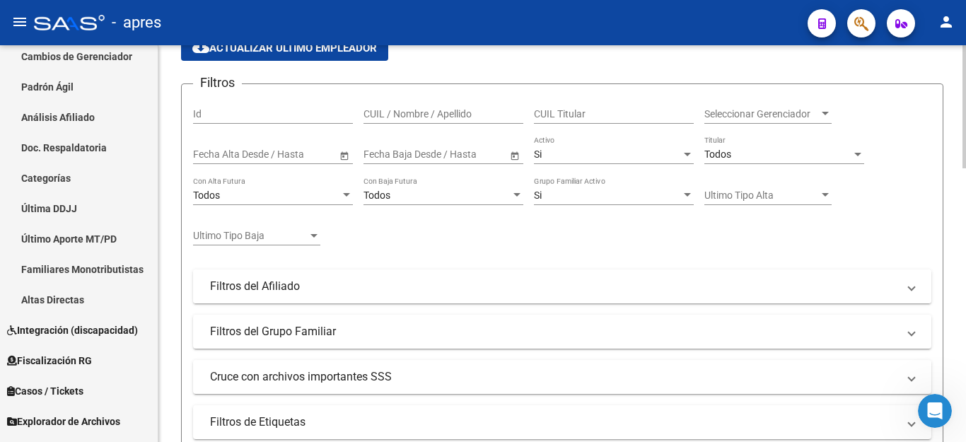
click at [268, 290] on mat-panel-title "Filtros del Afiliado" at bounding box center [553, 286] width 687 height 16
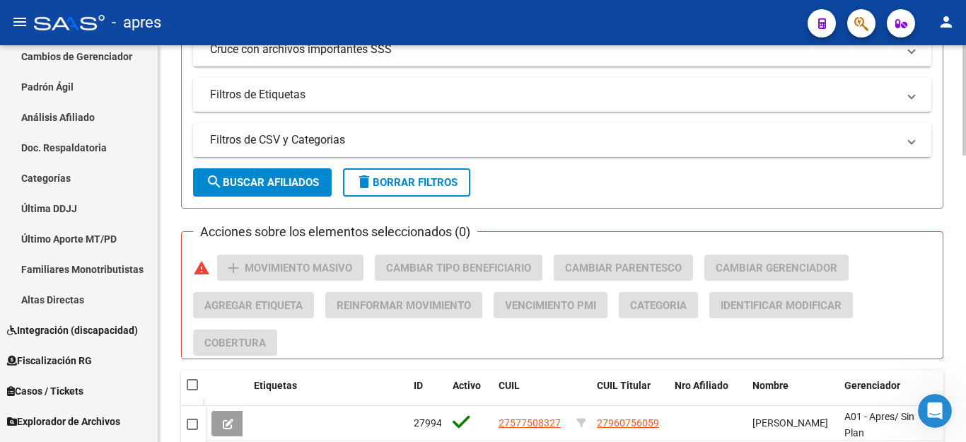
scroll to position [636, 0]
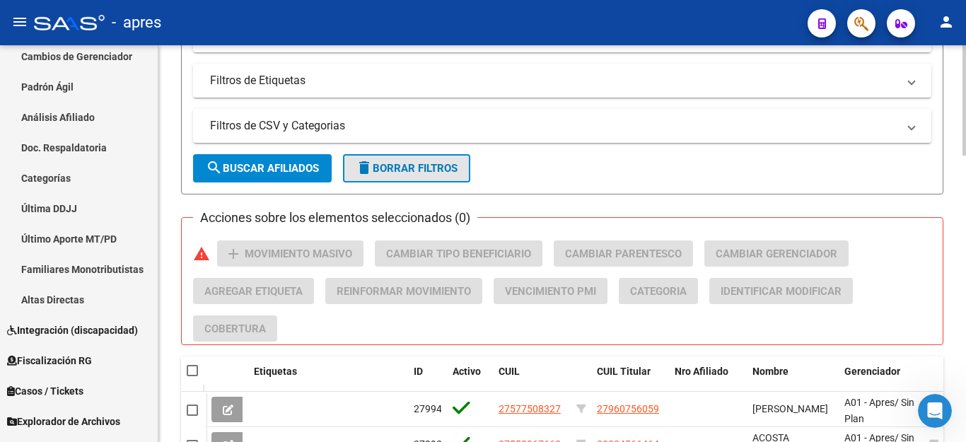
click at [432, 159] on button "delete Borrar Filtros" at bounding box center [406, 168] width 127 height 28
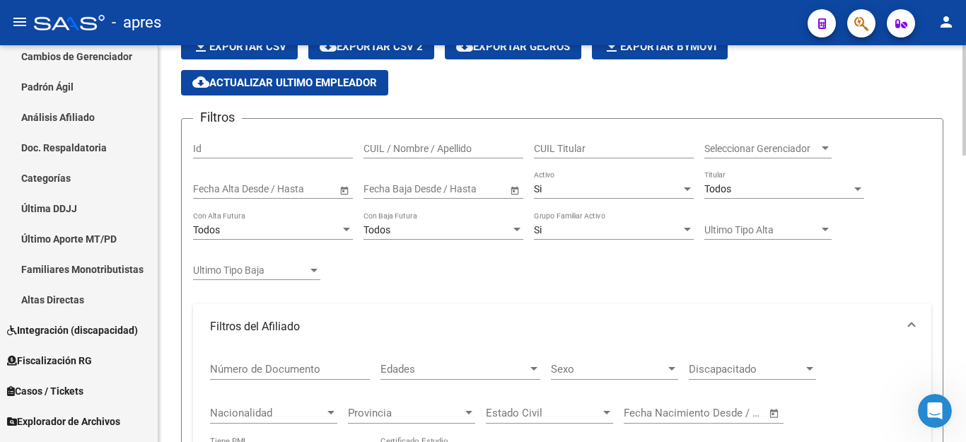
scroll to position [71, 0]
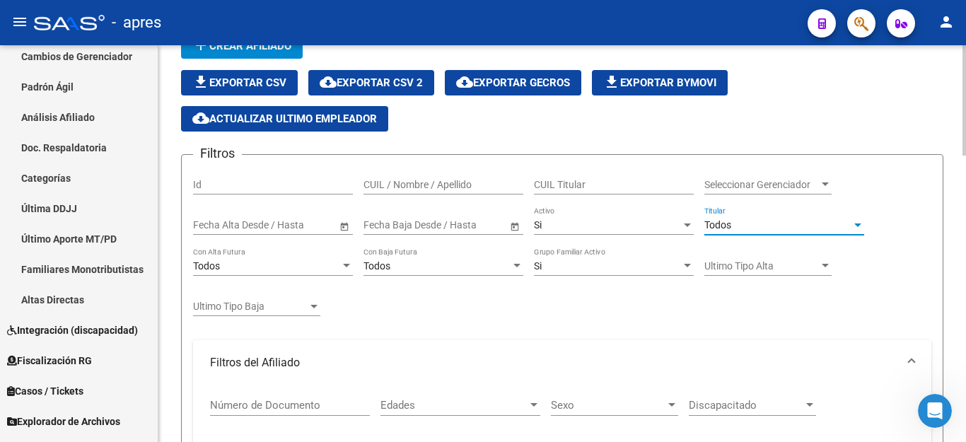
click at [734, 229] on div "Todos" at bounding box center [777, 225] width 147 height 12
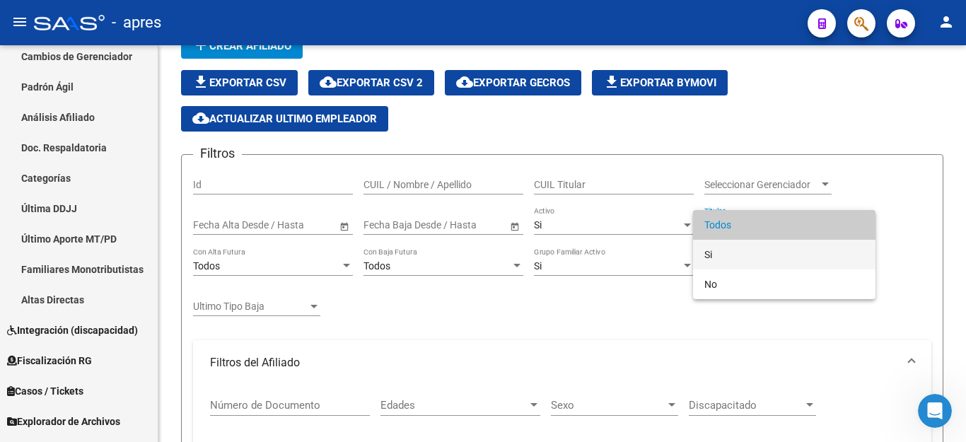
click at [721, 252] on span "Si" at bounding box center [784, 255] width 160 height 30
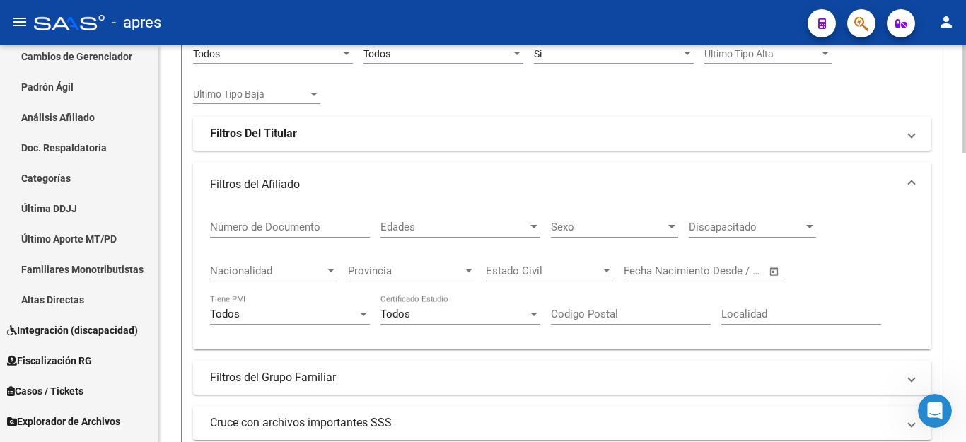
scroll to position [495, 0]
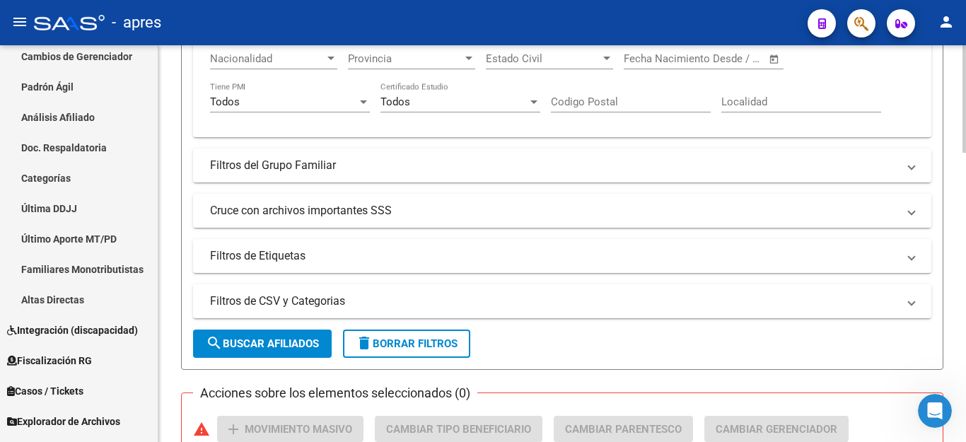
click at [307, 205] on mat-panel-title "Cruce con archivos importantes SSS" at bounding box center [553, 211] width 687 height 16
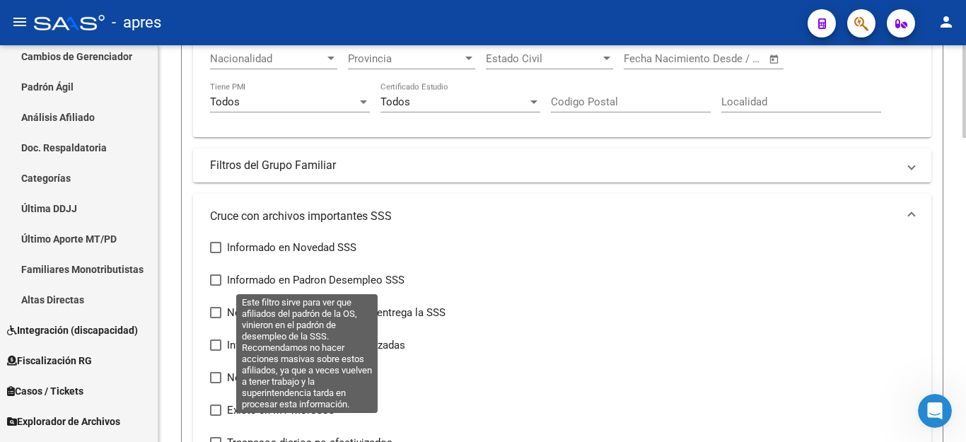
click at [216, 280] on span at bounding box center [215, 279] width 11 height 11
click at [216, 286] on input "Informado en Padron Desempleo SSS" at bounding box center [215, 286] width 1 height 1
checkbox input "true"
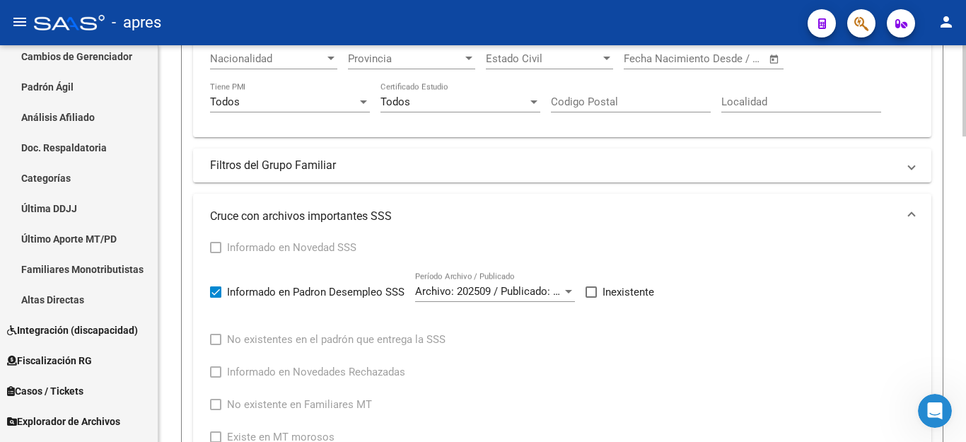
click at [591, 295] on span at bounding box center [590, 291] width 11 height 11
click at [591, 298] on input "Inexistente" at bounding box center [590, 298] width 1 height 1
checkbox input "true"
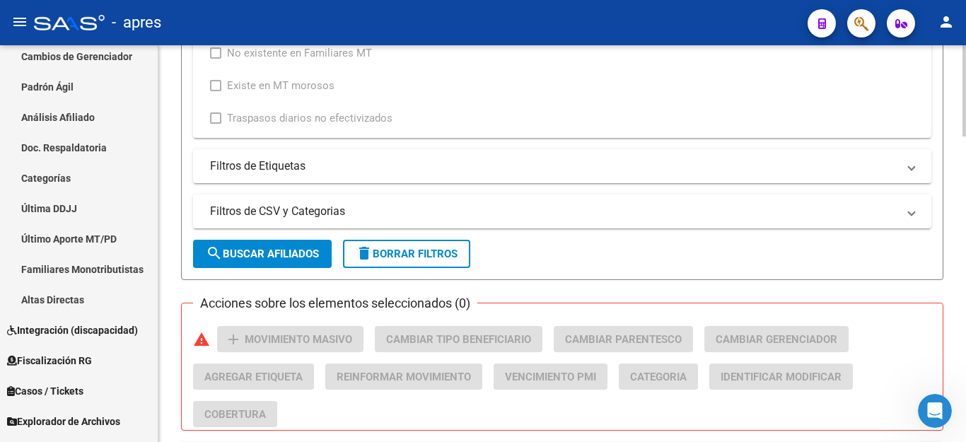
scroll to position [848, 0]
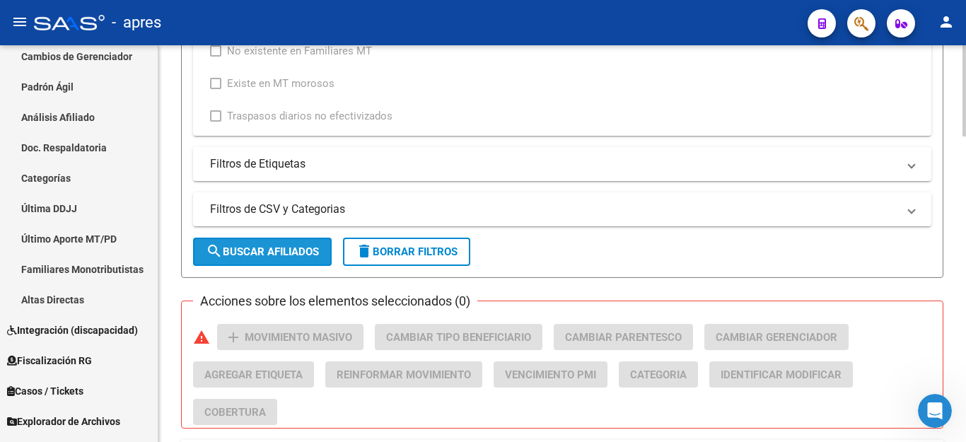
click at [270, 252] on span "search Buscar Afiliados" at bounding box center [262, 251] width 113 height 13
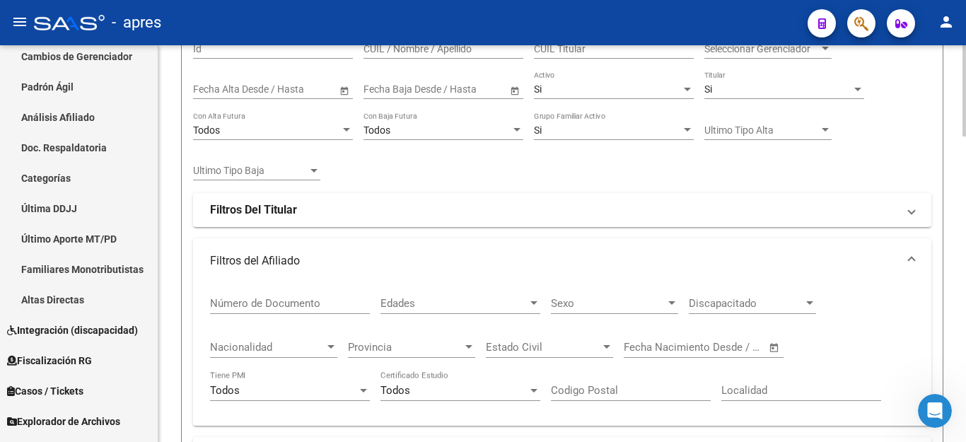
scroll to position [141, 0]
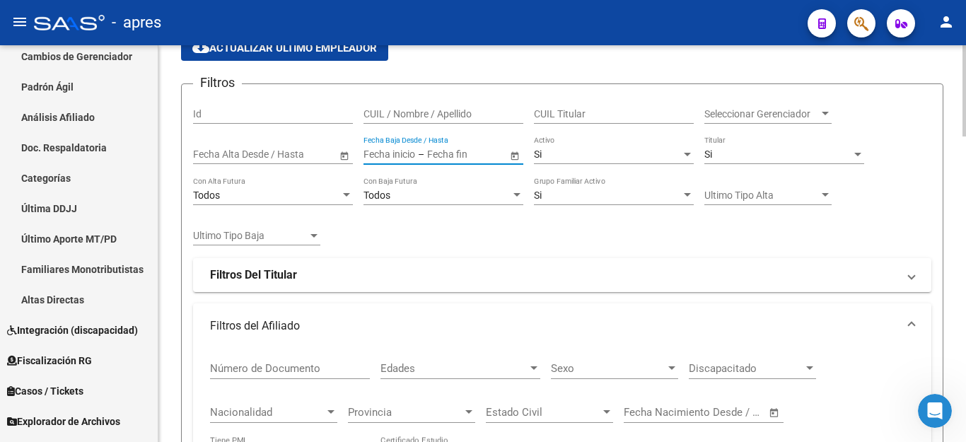
click at [394, 154] on input "text" at bounding box center [389, 154] width 52 height 12
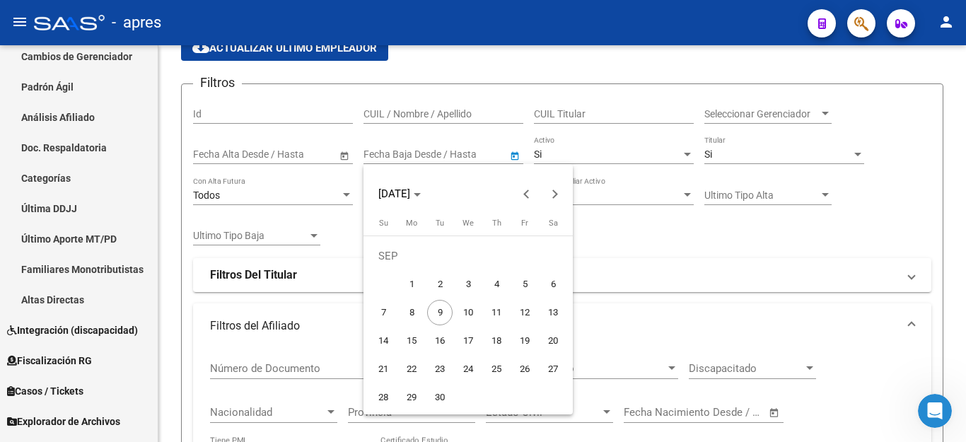
click at [697, 247] on div at bounding box center [483, 221] width 966 height 442
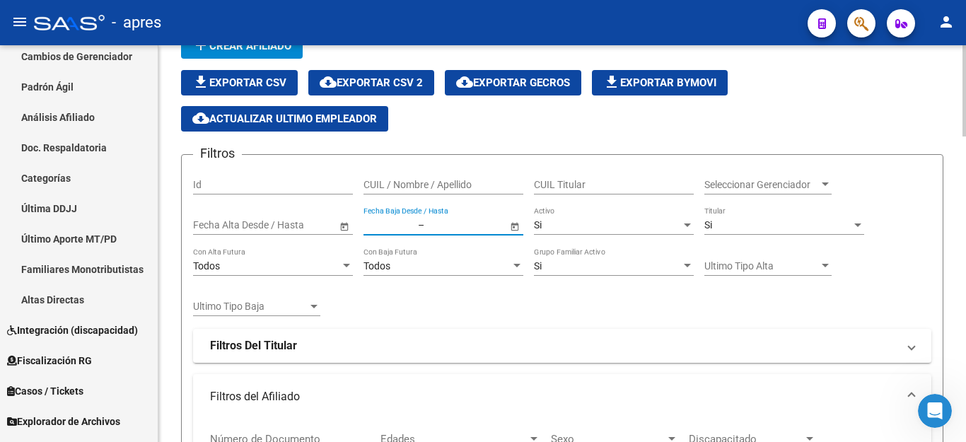
scroll to position [0, 0]
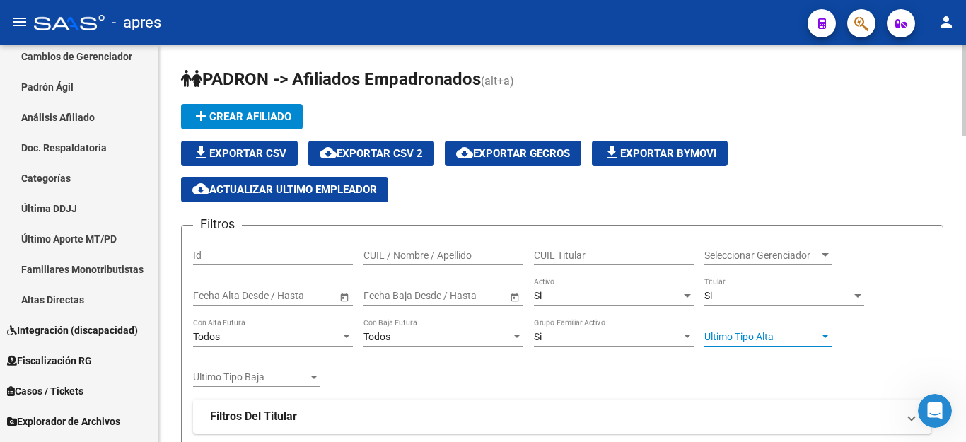
click at [744, 335] on span "Ultimo Tipo Alta" at bounding box center [761, 337] width 115 height 12
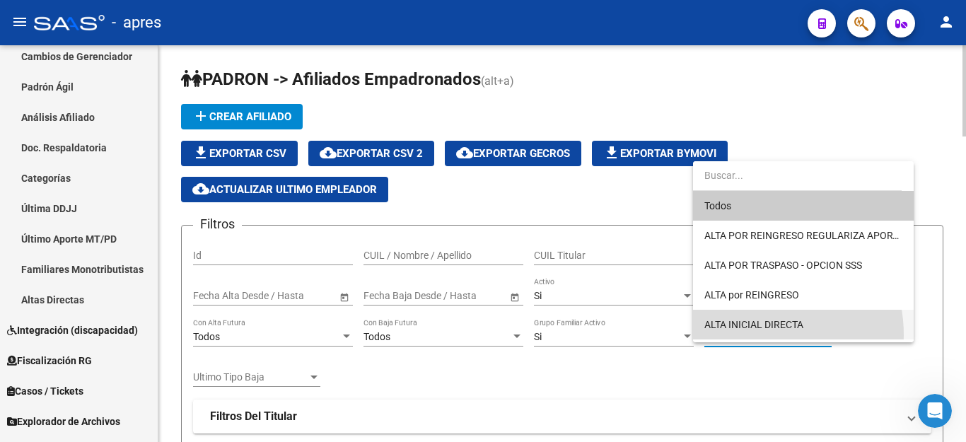
click at [744, 335] on span "ALTA INICIAL DIRECTA" at bounding box center [803, 325] width 198 height 30
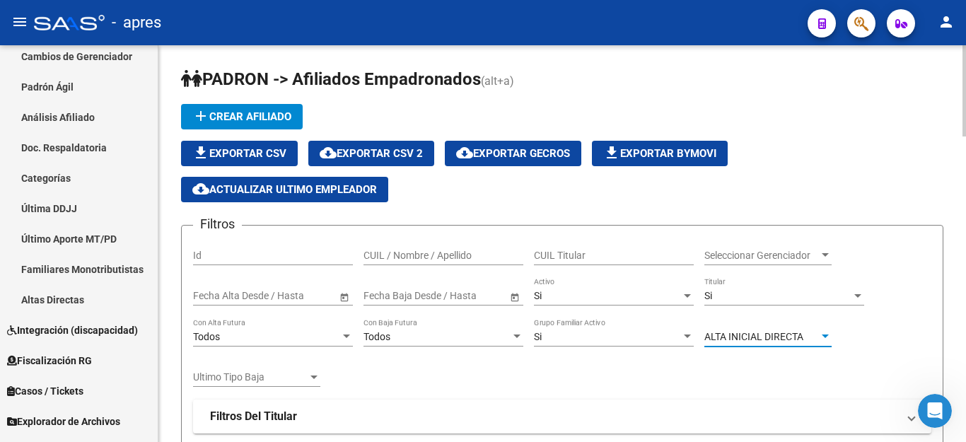
click at [243, 372] on span "Ultimo Tipo Baja" at bounding box center [250, 377] width 115 height 12
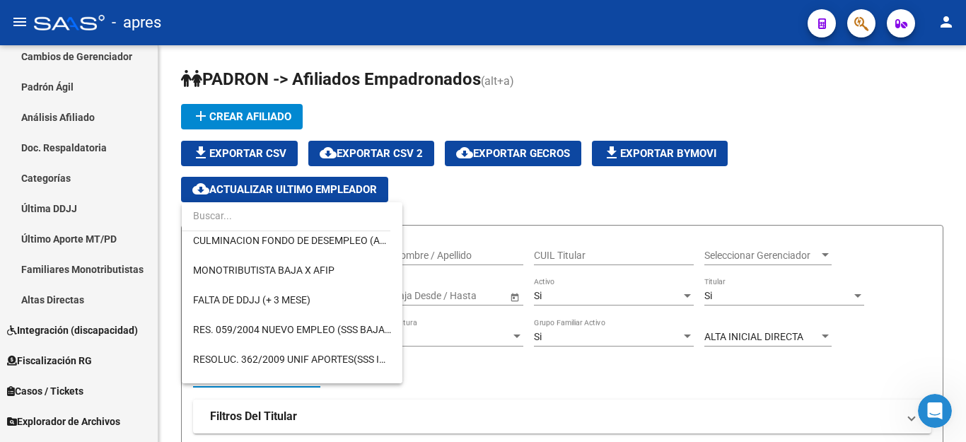
scroll to position [424, 0]
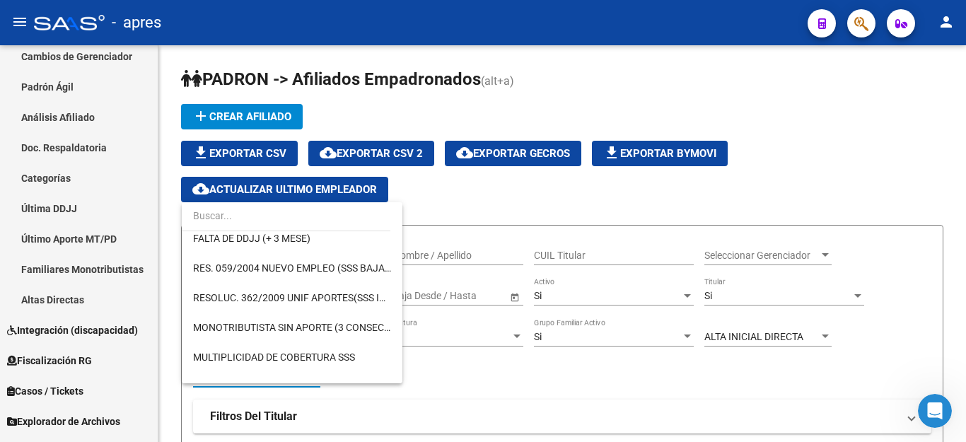
click at [293, 231] on div at bounding box center [286, 217] width 209 height 30
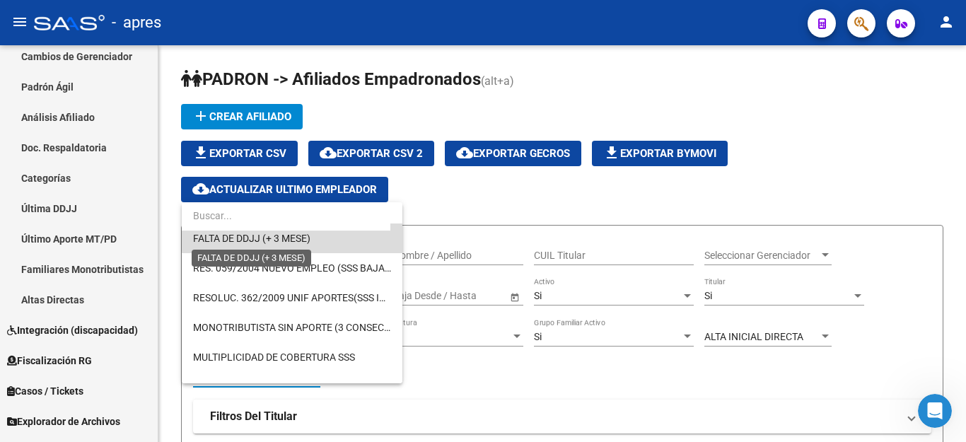
click at [304, 238] on span "FALTA DE DDJJ (+ 3 MESE)" at bounding box center [251, 238] width 117 height 11
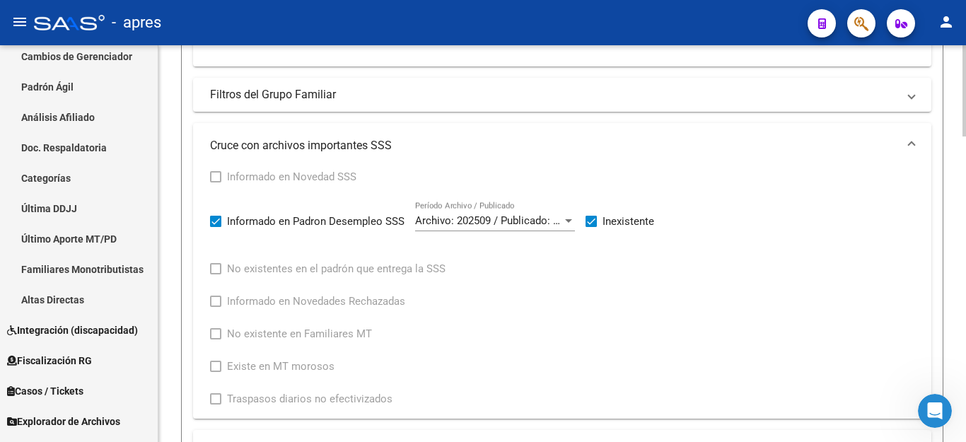
scroll to position [848, 0]
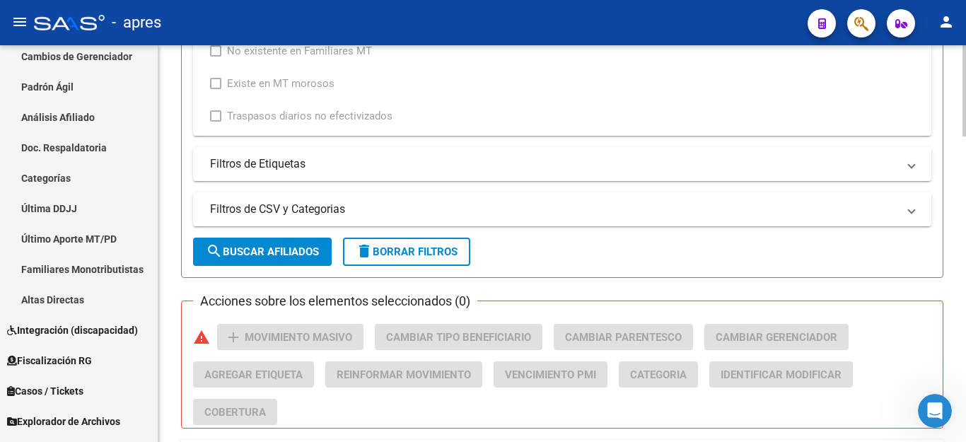
click at [288, 248] on span "search Buscar Afiliados" at bounding box center [262, 251] width 113 height 13
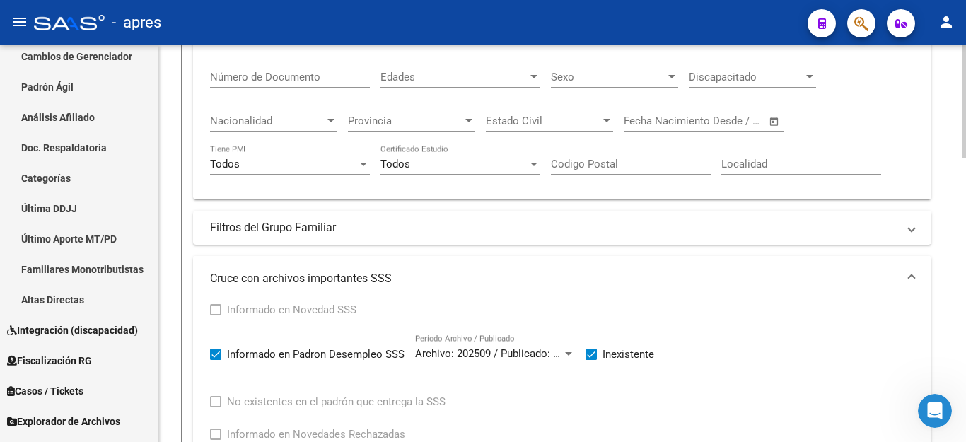
scroll to position [221, 0]
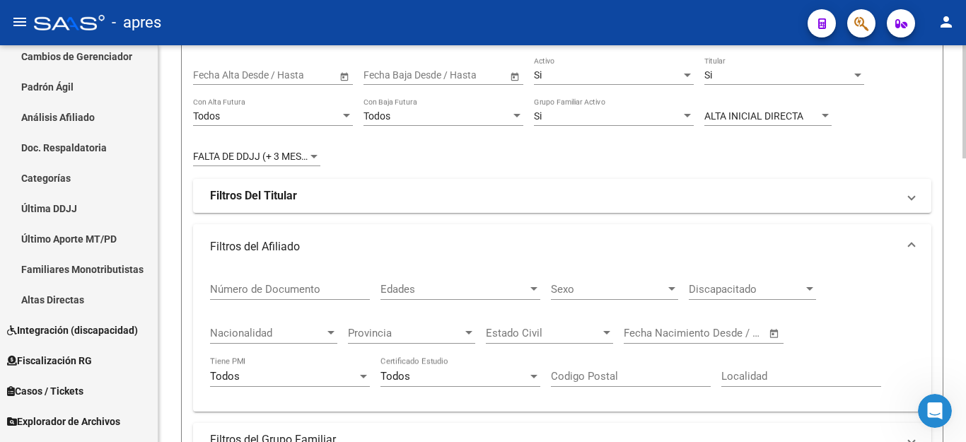
click at [287, 163] on div "FALTA DE DDJJ (+ 3 MESE) Ultimo Tipo Baja" at bounding box center [256, 152] width 127 height 28
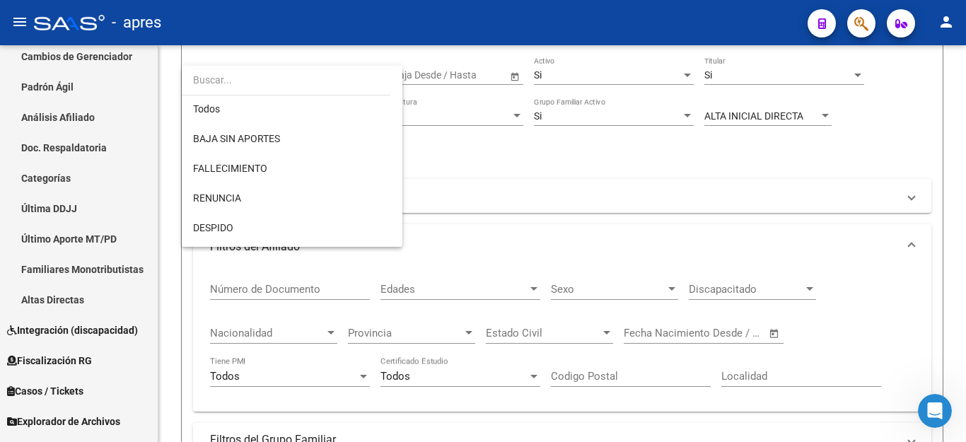
scroll to position [0, 0]
click at [278, 143] on span "BAJA SIN APORTES" at bounding box center [236, 139] width 87 height 11
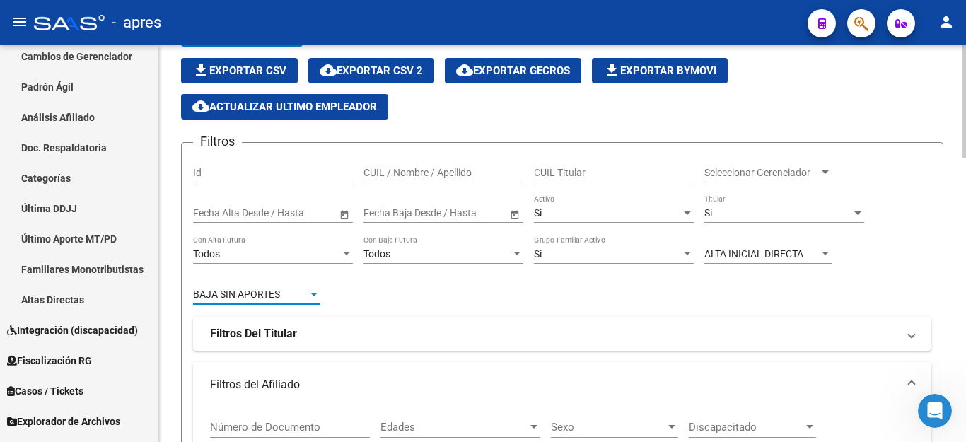
scroll to position [150, 0]
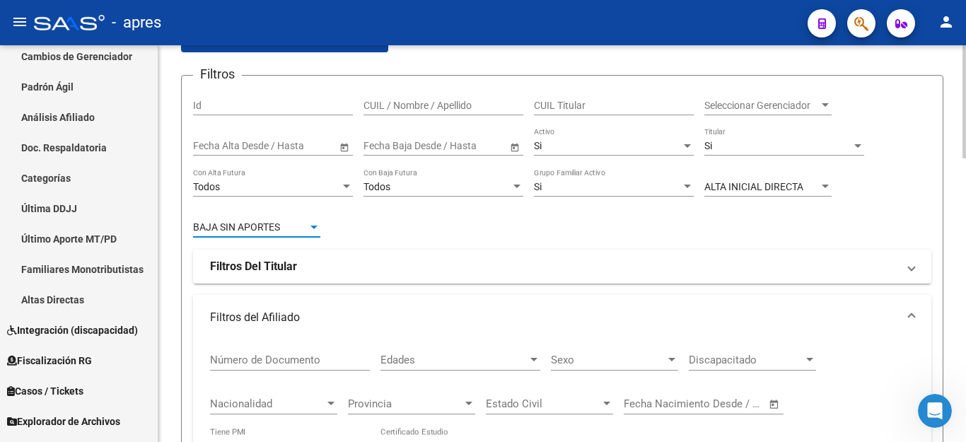
click at [278, 269] on strong "Filtros Del Titular" at bounding box center [253, 267] width 87 height 16
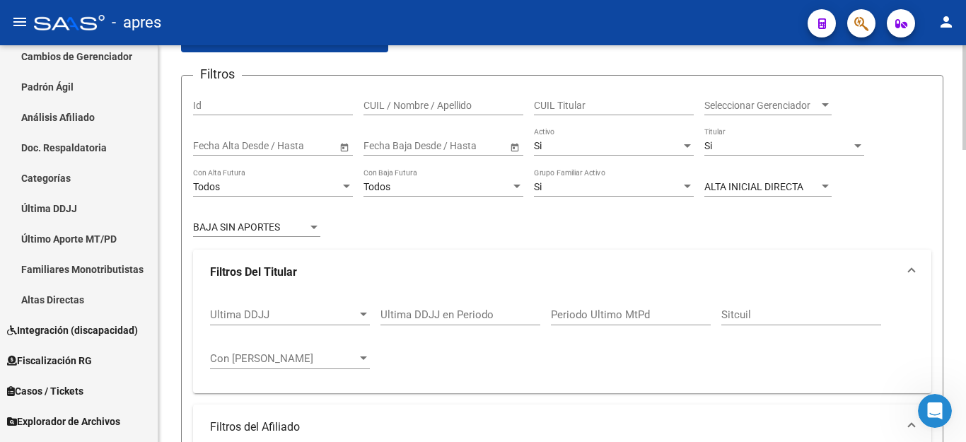
click at [291, 302] on div "Ultima DDJJ Ultima DDJJ" at bounding box center [290, 310] width 160 height 30
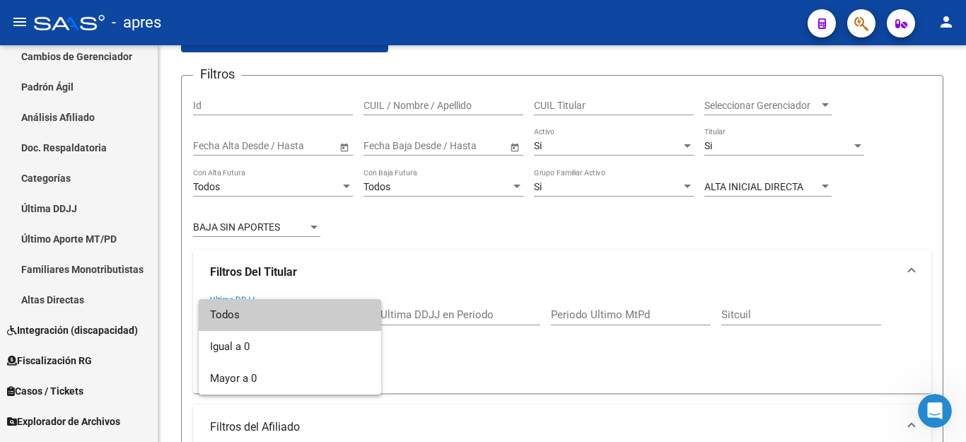
click at [309, 217] on div at bounding box center [483, 221] width 966 height 442
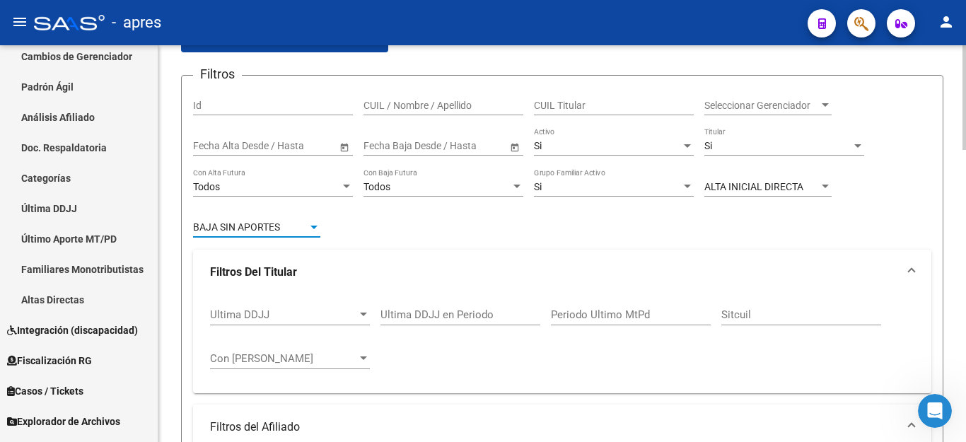
click at [308, 230] on div at bounding box center [313, 226] width 13 height 11
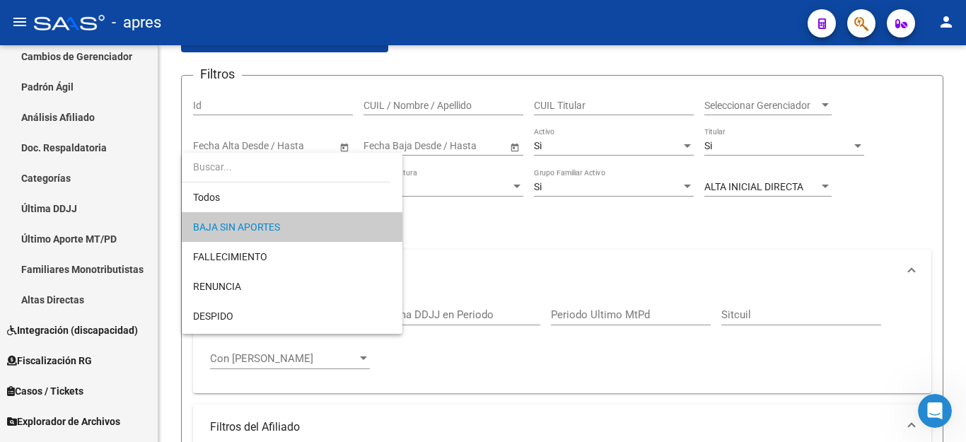
click at [290, 172] on input "dropdown search" at bounding box center [286, 167] width 209 height 30
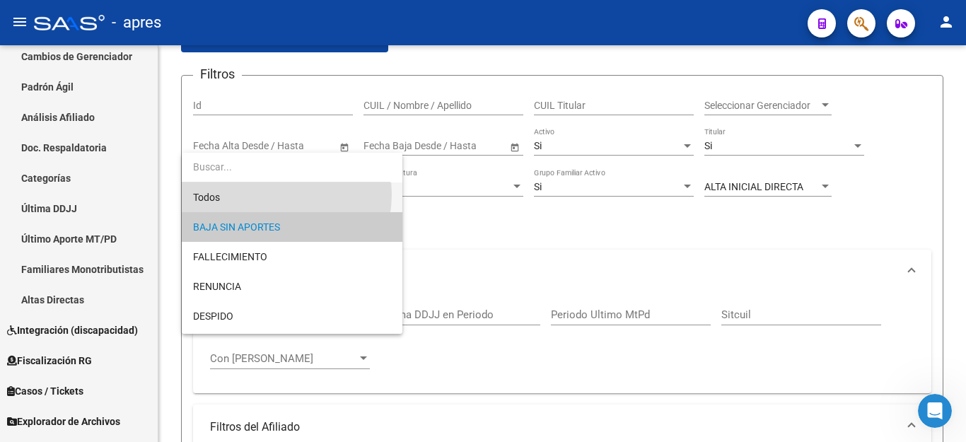
click at [267, 194] on span "Todos" at bounding box center [292, 197] width 198 height 30
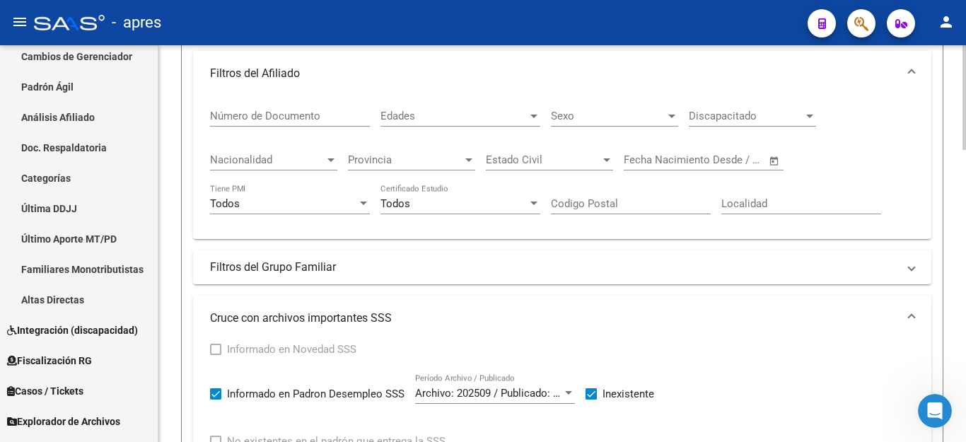
scroll to position [857, 0]
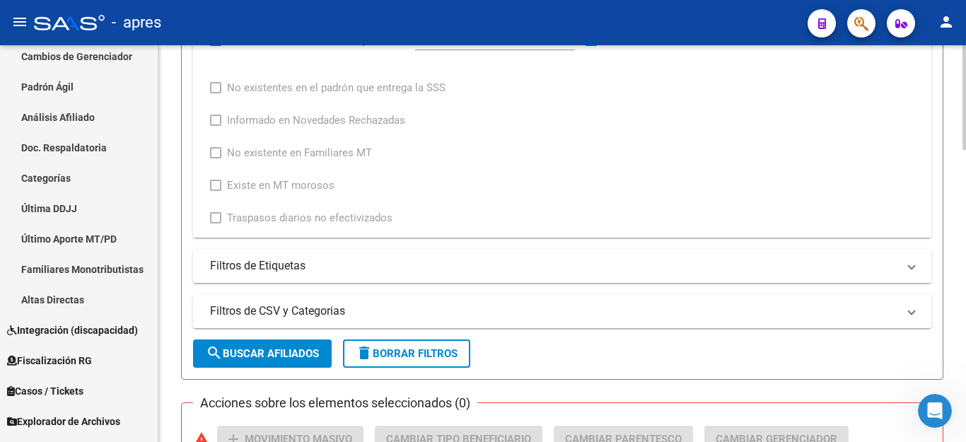
click at [425, 349] on span "delete Borrar Filtros" at bounding box center [407, 353] width 102 height 13
checkbox input "false"
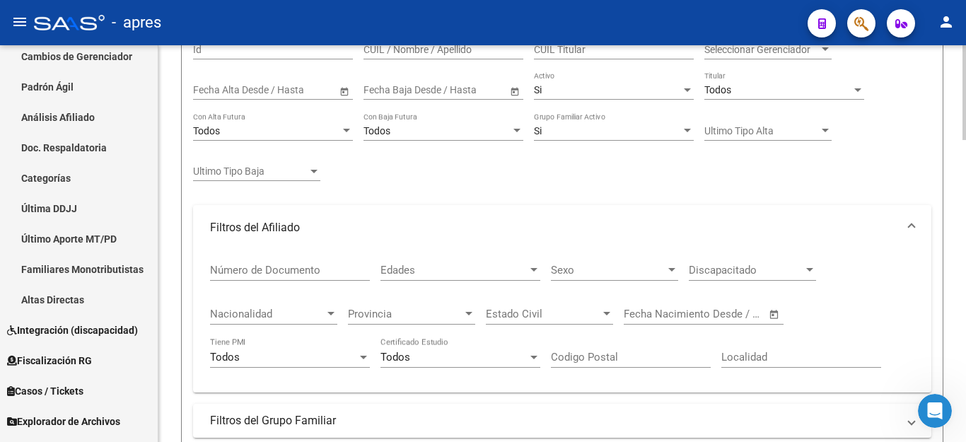
scroll to position [0, 0]
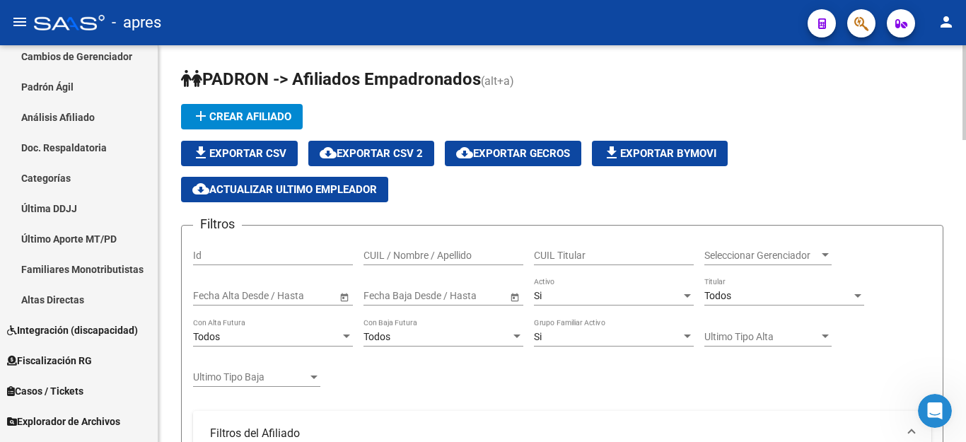
click at [736, 293] on div "Todos" at bounding box center [777, 296] width 147 height 12
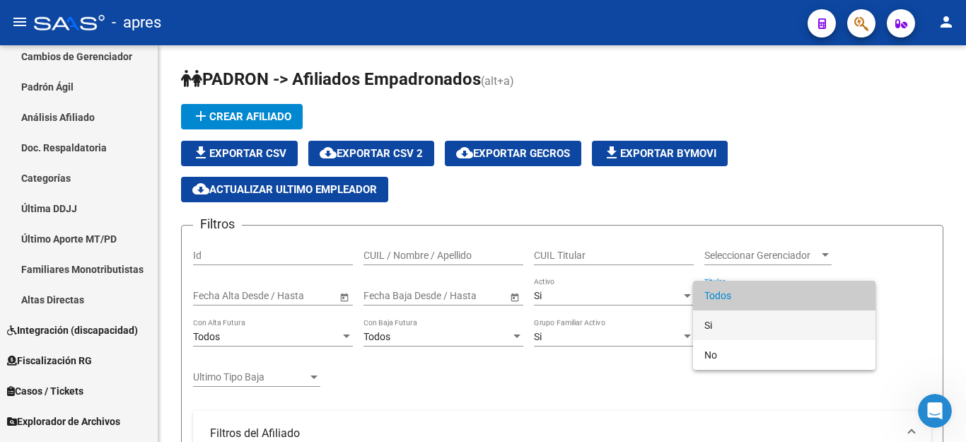
click at [732, 323] on span "Si" at bounding box center [784, 325] width 160 height 30
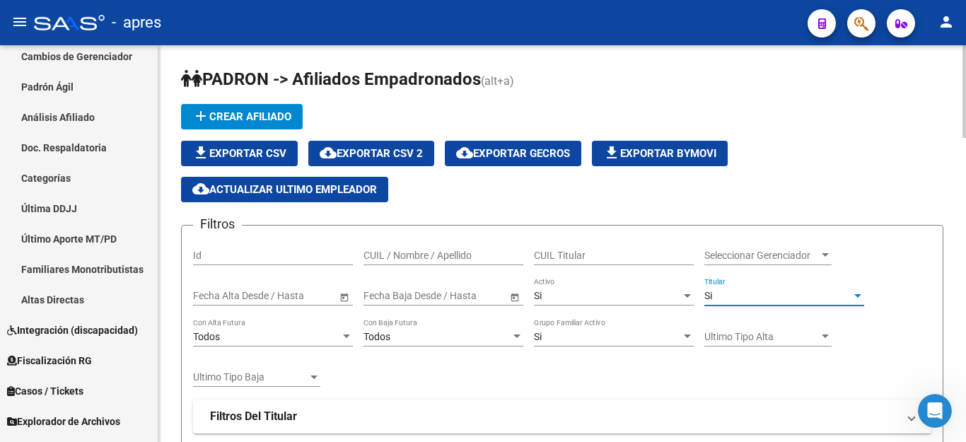
scroll to position [141, 0]
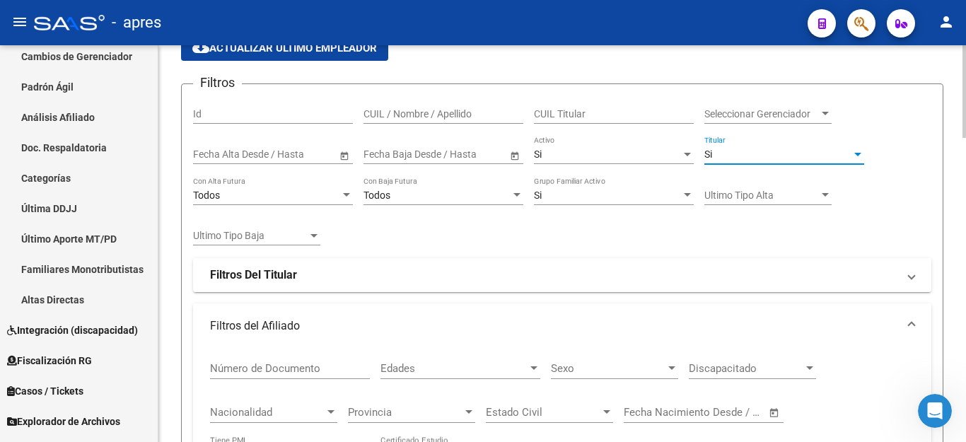
click at [261, 270] on strong "Filtros Del Titular" at bounding box center [253, 275] width 87 height 16
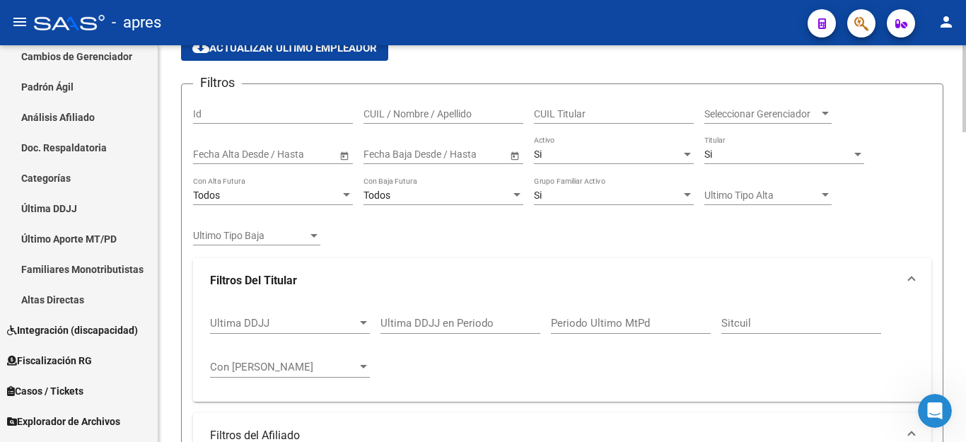
click at [279, 314] on div "Ultima DDJJ Ultima DDJJ" at bounding box center [290, 318] width 160 height 30
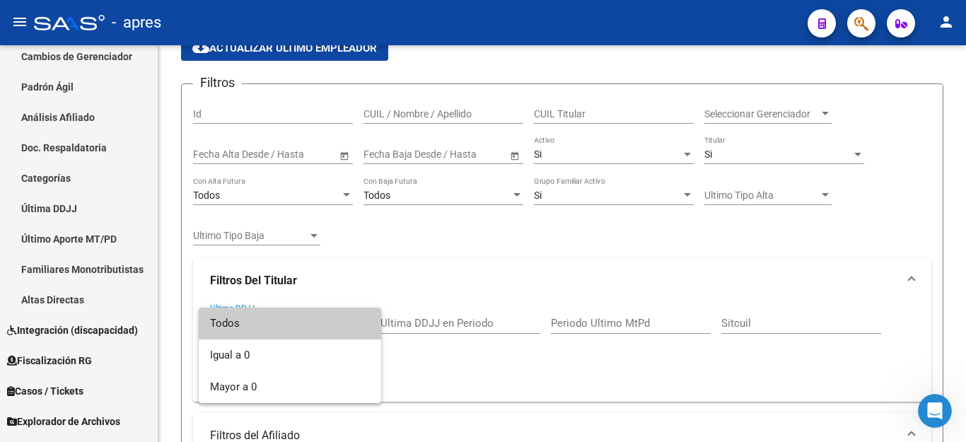
click at [426, 277] on div at bounding box center [483, 221] width 966 height 442
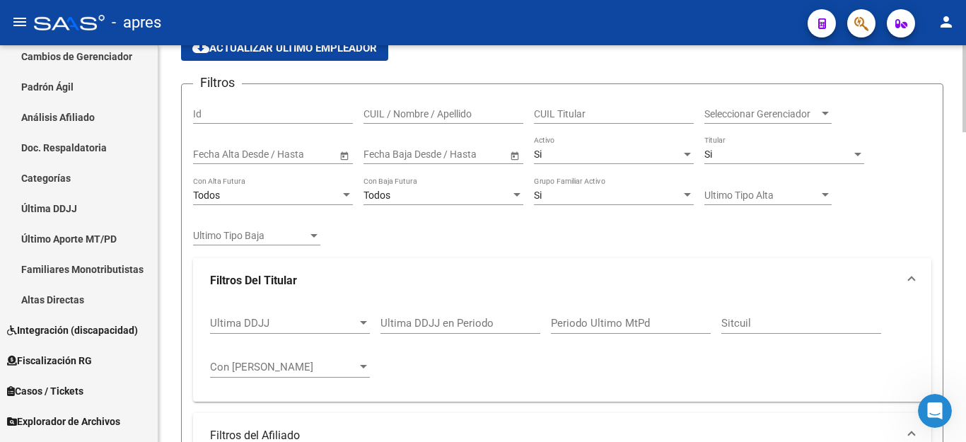
click at [438, 322] on input "Ultima DDJJ en Periodo" at bounding box center [460, 323] width 160 height 13
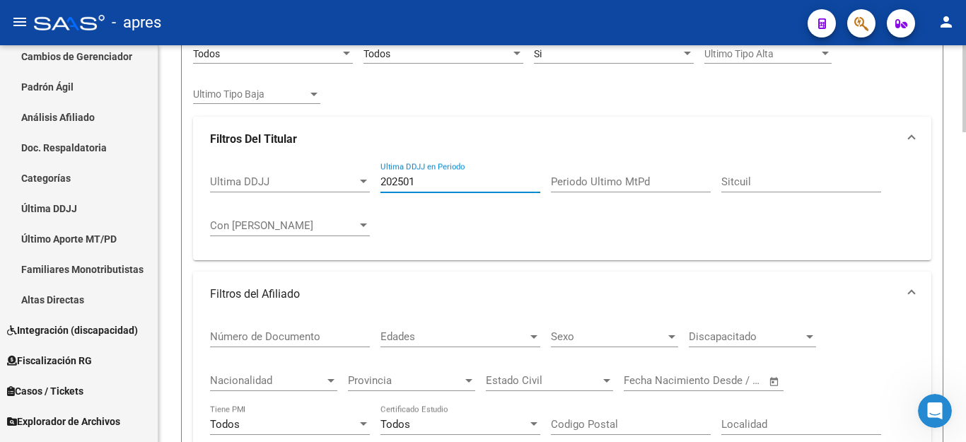
type input "202501"
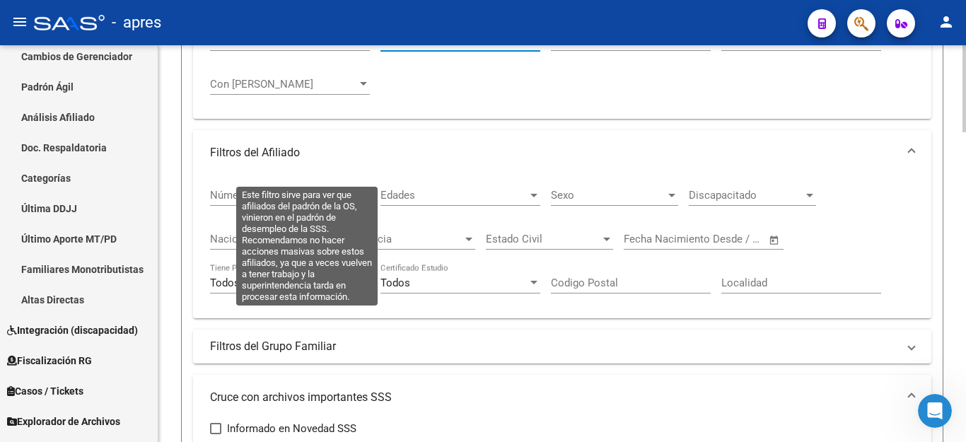
scroll to position [565, 0]
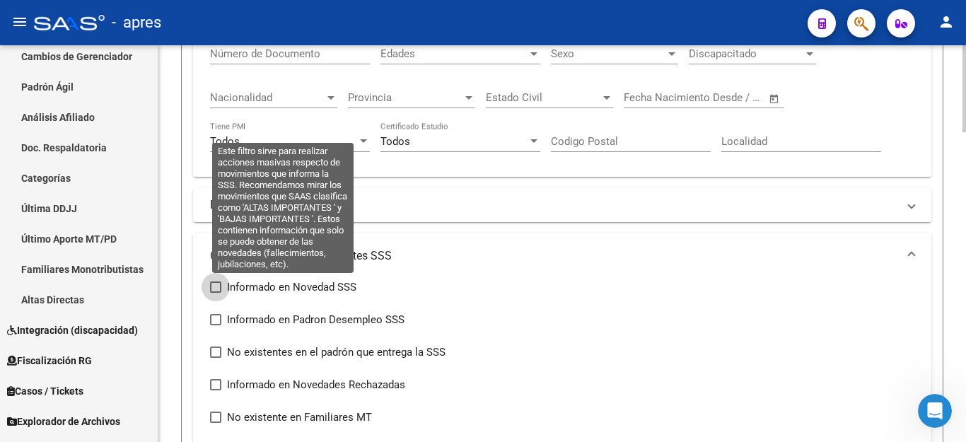
click at [216, 283] on span at bounding box center [215, 286] width 11 height 11
click at [216, 293] on input "Informado en Novedad SSS" at bounding box center [215, 293] width 1 height 1
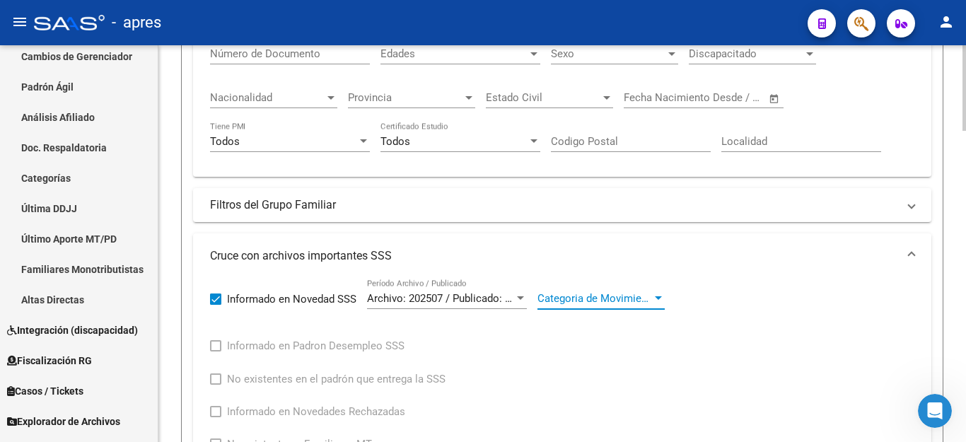
click at [592, 302] on span "Categoria de Movimiento" at bounding box center [594, 298] width 115 height 13
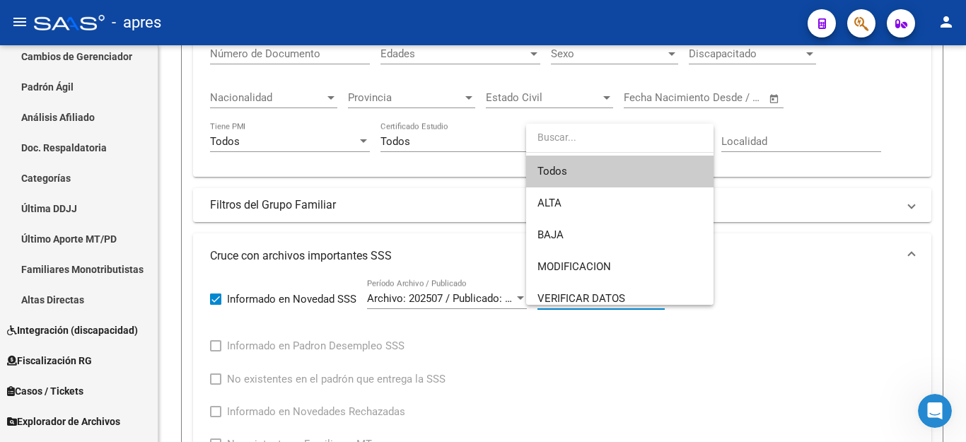
click at [211, 300] on div at bounding box center [483, 221] width 966 height 442
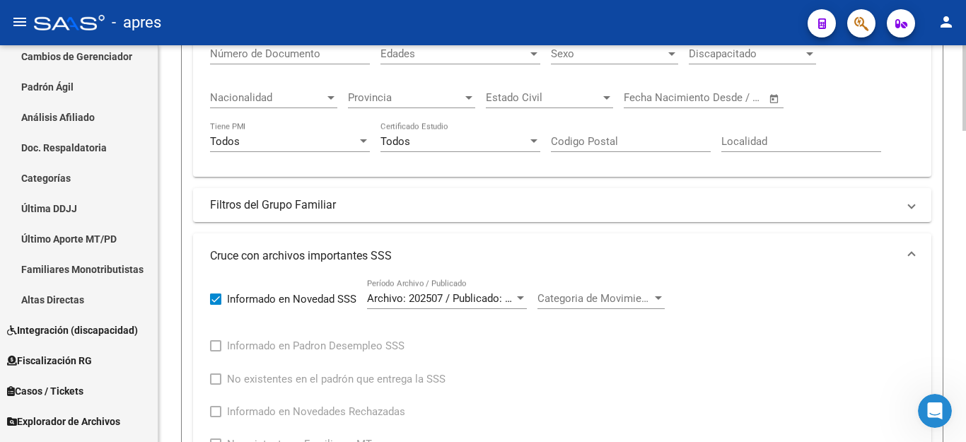
click at [209, 344] on div "Informado en Novedad SSS Archivo: 202507 / Publicado: 202509 Período Archivo / …" at bounding box center [562, 403] width 738 height 250
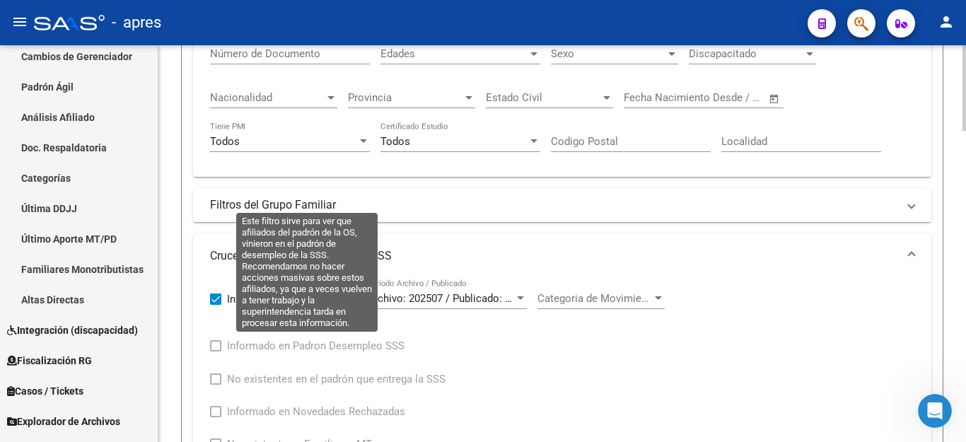
click at [216, 347] on span at bounding box center [215, 345] width 11 height 11
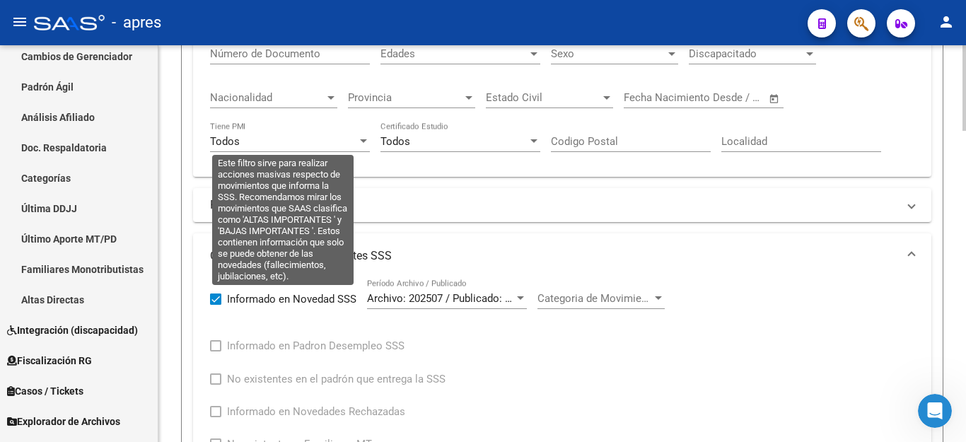
click at [214, 302] on span at bounding box center [215, 298] width 11 height 11
click at [215, 305] on input "Informado en Novedad SSS" at bounding box center [215, 305] width 1 height 1
checkbox input "false"
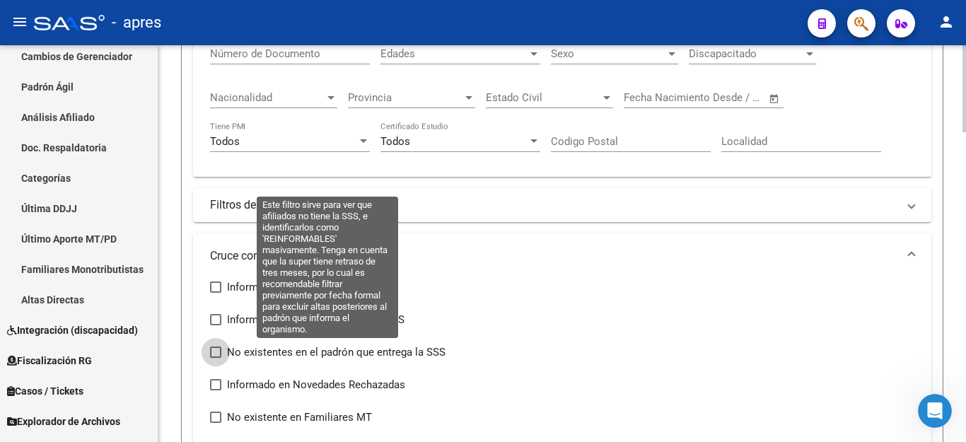
drag, startPoint x: 214, startPoint y: 356, endPoint x: 210, endPoint y: 334, distance: 22.3
click at [213, 356] on span at bounding box center [215, 351] width 11 height 11
click at [215, 358] on input "No existentes en el padrón que entrega la SSS" at bounding box center [215, 358] width 1 height 1
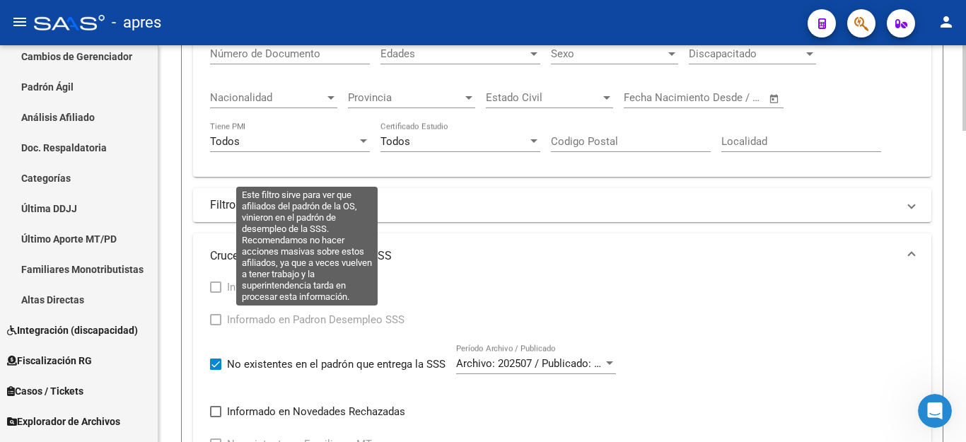
click at [218, 319] on span at bounding box center [215, 319] width 11 height 11
click at [213, 320] on span at bounding box center [215, 319] width 11 height 11
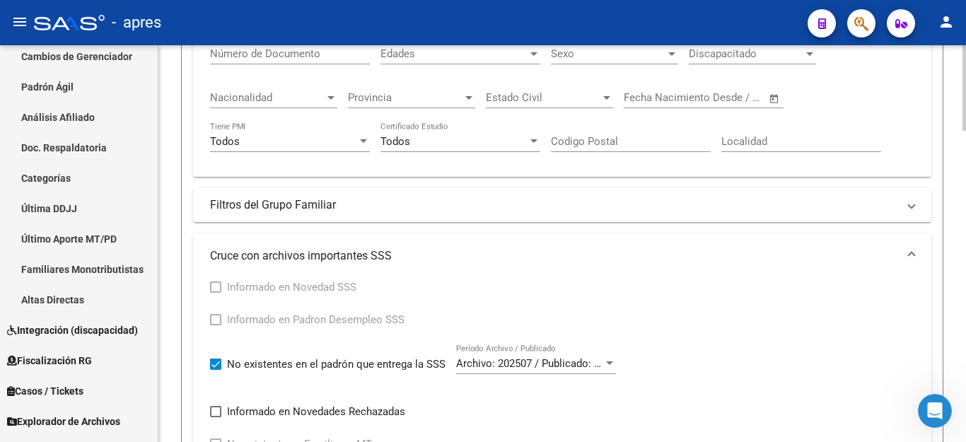
click at [673, 326] on div "Informado en Novedad SSS Informado en Padron Desempleo SSS No existentes en el …" at bounding box center [562, 397] width 704 height 239
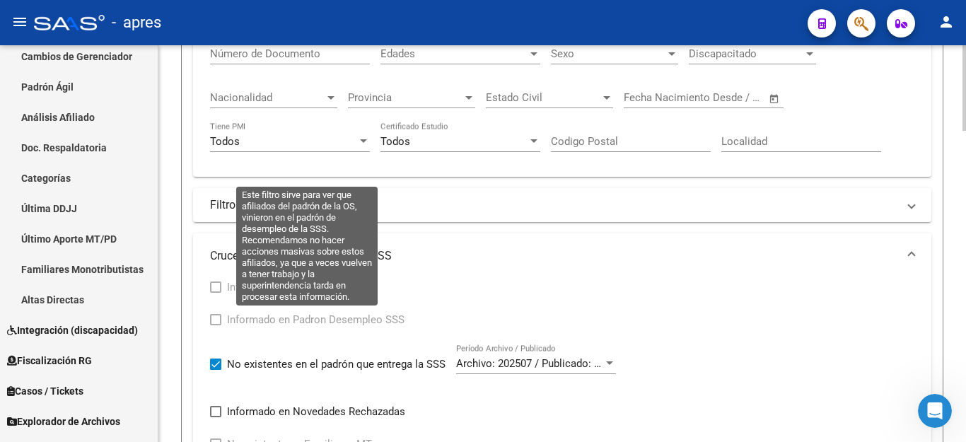
click at [218, 320] on span at bounding box center [215, 319] width 11 height 11
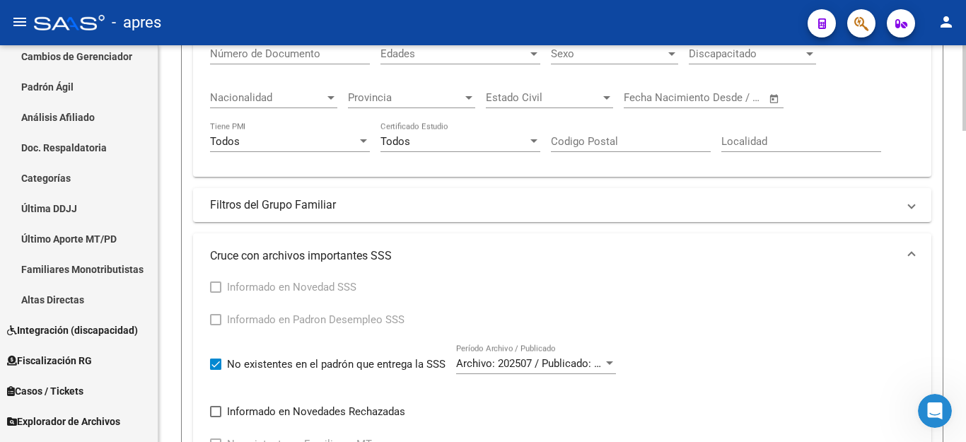
click at [218, 320] on span at bounding box center [215, 319] width 11 height 11
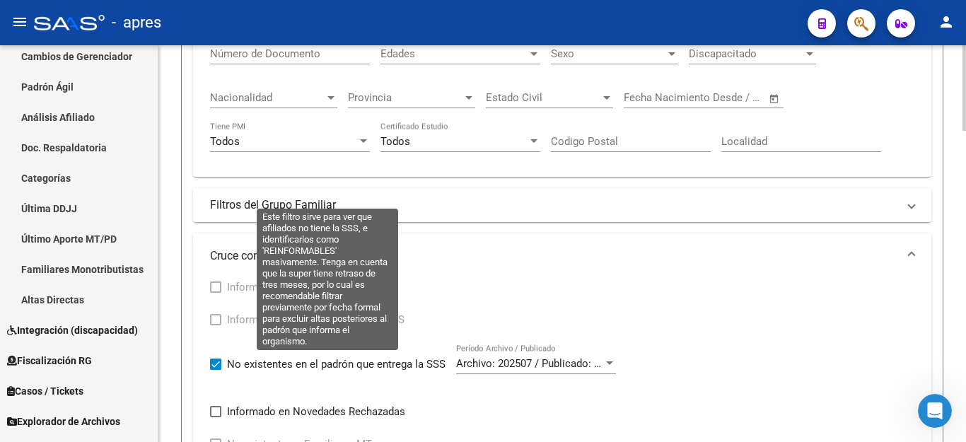
click at [210, 365] on span at bounding box center [215, 363] width 11 height 11
click at [215, 370] on input "No existentes en el padrón que entrega la SSS" at bounding box center [215, 370] width 1 height 1
checkbox input "false"
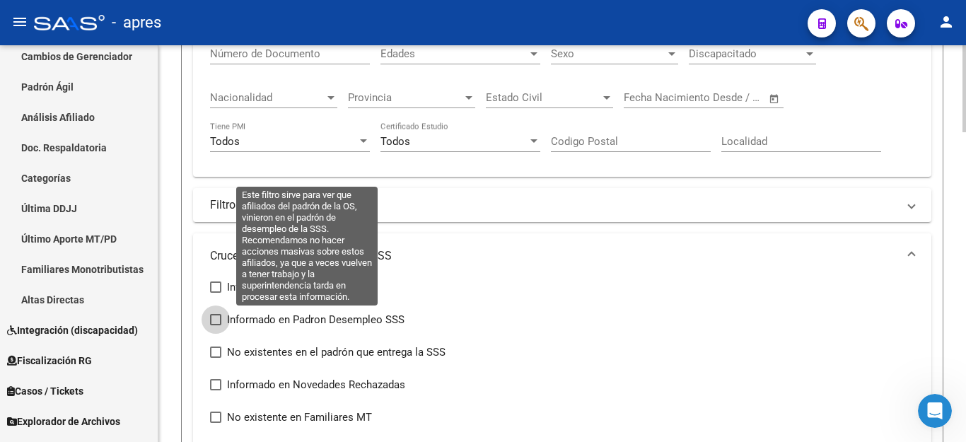
click at [215, 317] on span at bounding box center [215, 319] width 11 height 11
click at [215, 325] on input "Informado en Padron Desempleo SSS" at bounding box center [215, 325] width 1 height 1
checkbox input "true"
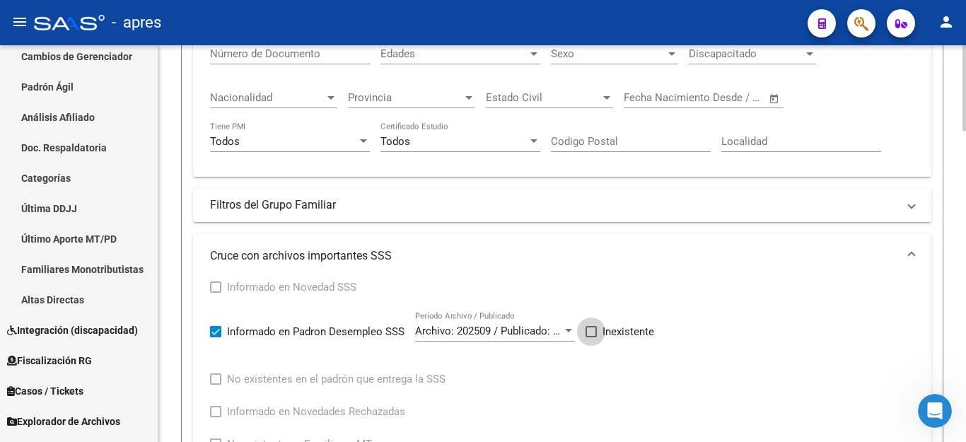
click at [591, 333] on span at bounding box center [590, 331] width 11 height 11
click at [591, 337] on input "Inexistente" at bounding box center [590, 337] width 1 height 1
checkbox input "true"
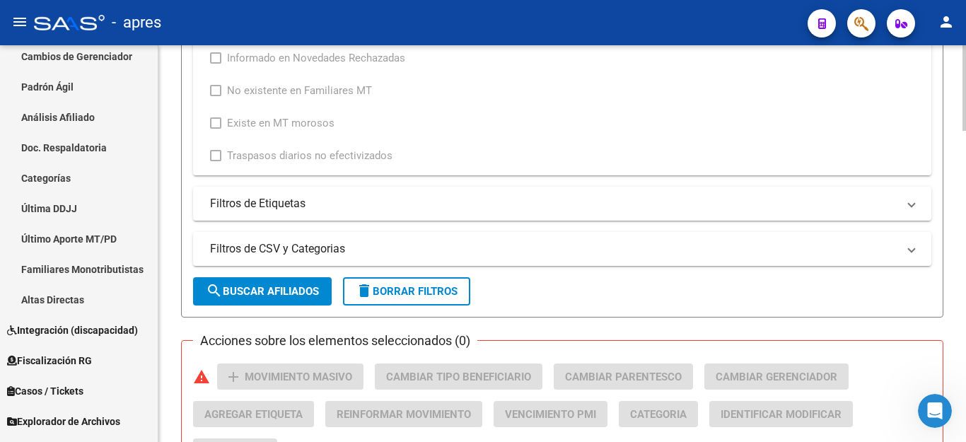
scroll to position [1131, 0]
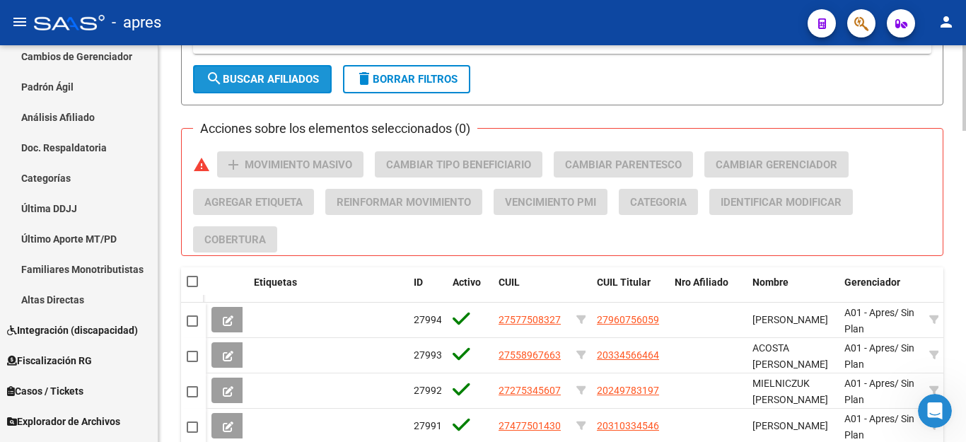
click at [290, 78] on span "search Buscar Afiliados" at bounding box center [262, 79] width 113 height 13
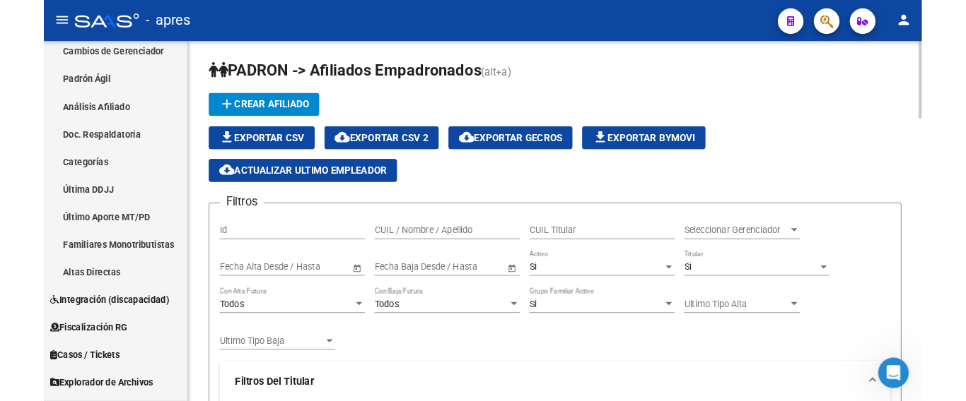
scroll to position [0, 0]
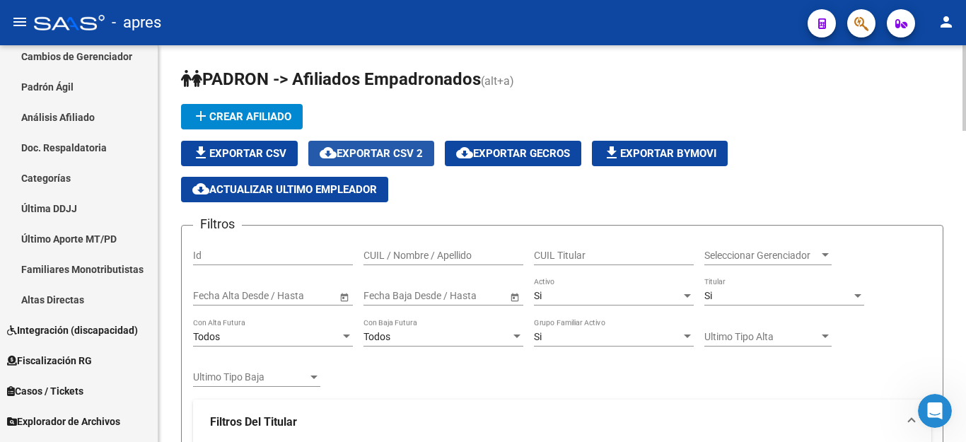
click at [377, 158] on span "cloud_download Exportar CSV 2" at bounding box center [370, 153] width 103 height 13
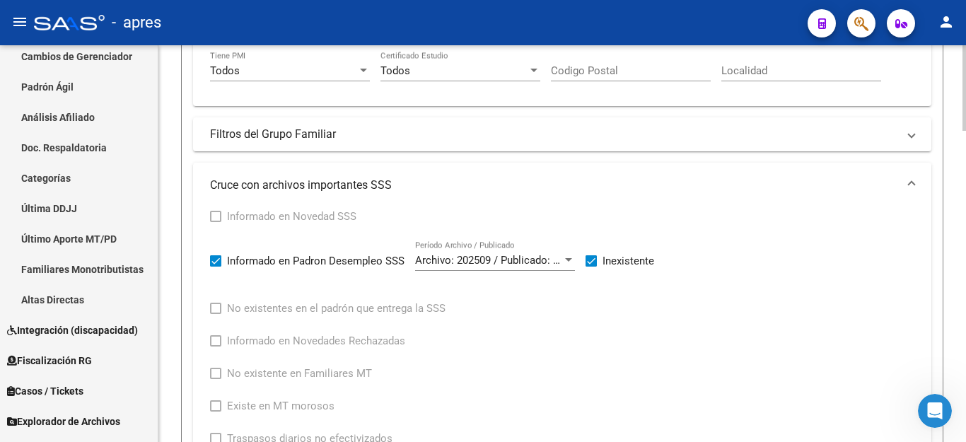
scroll to position [919, 0]
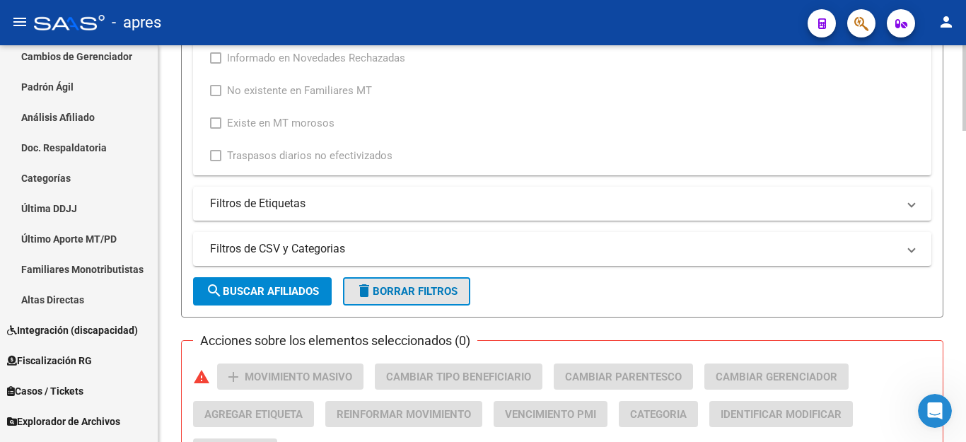
click at [423, 291] on span "delete Borrar Filtros" at bounding box center [407, 291] width 102 height 13
checkbox input "false"
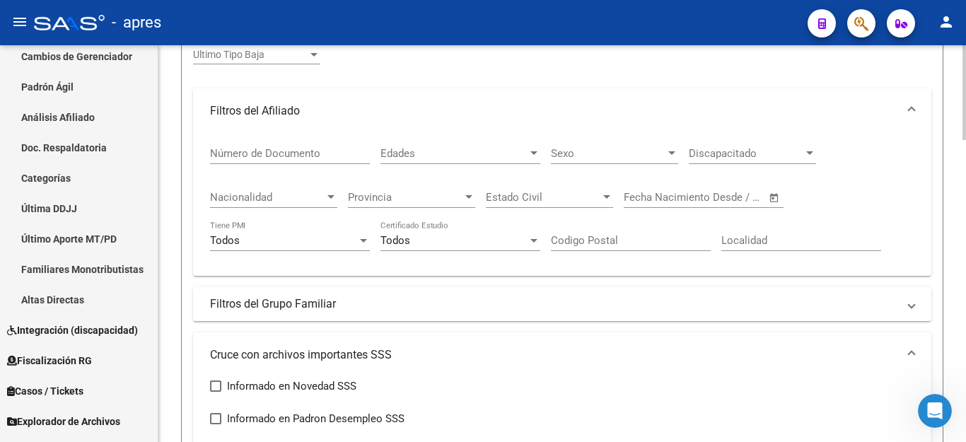
scroll to position [0, 0]
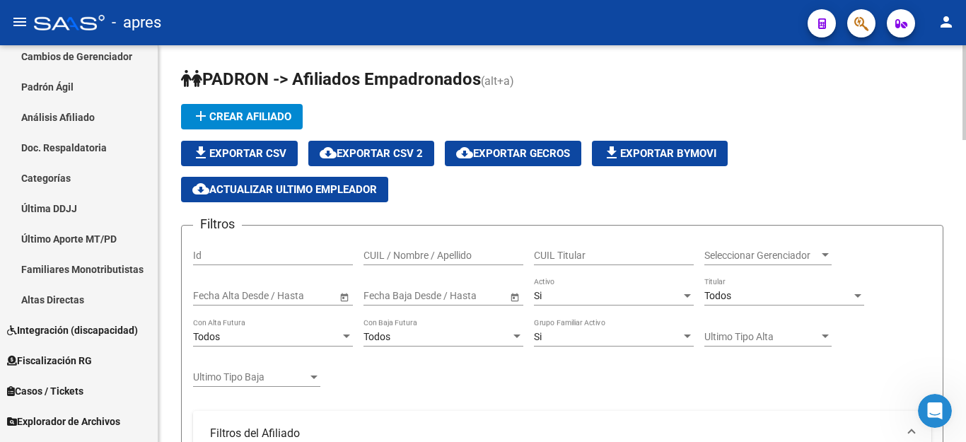
click at [775, 292] on div "Todos" at bounding box center [777, 296] width 147 height 12
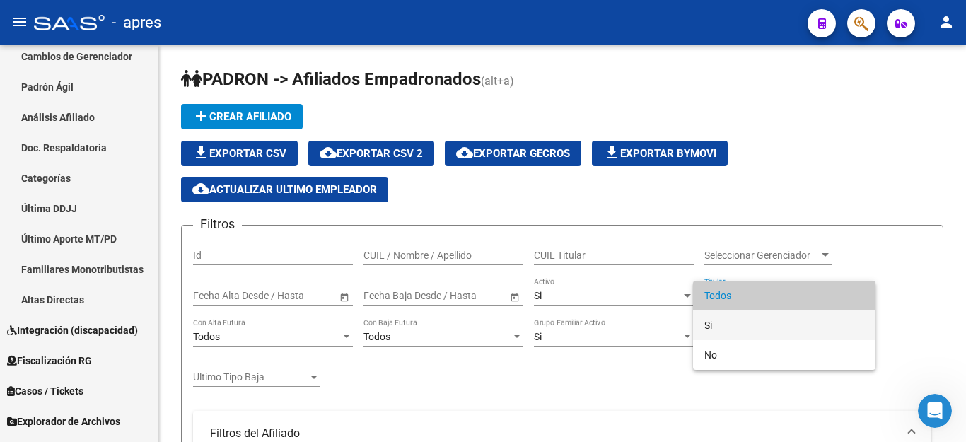
click at [726, 322] on span "Si" at bounding box center [784, 325] width 160 height 30
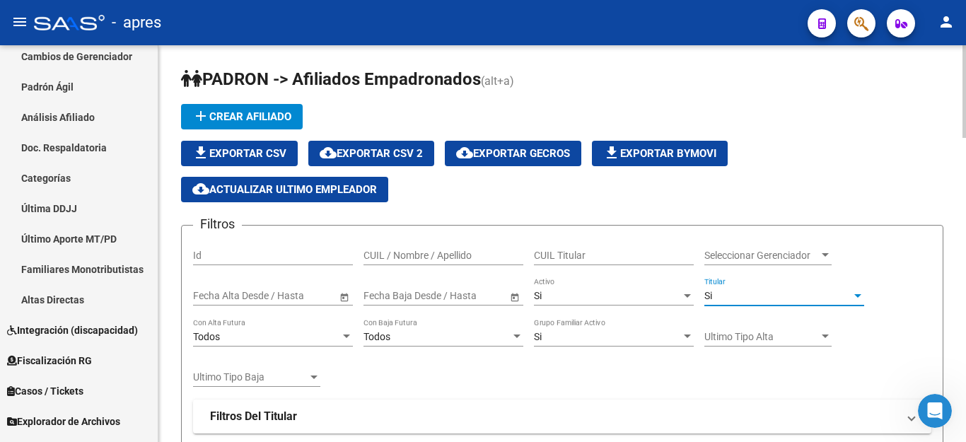
scroll to position [212, 0]
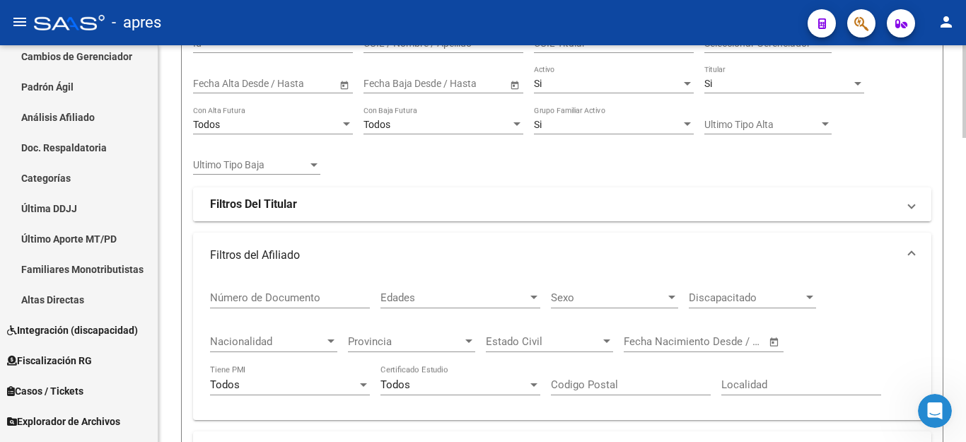
click at [246, 199] on strong "Filtros Del Titular" at bounding box center [253, 204] width 87 height 16
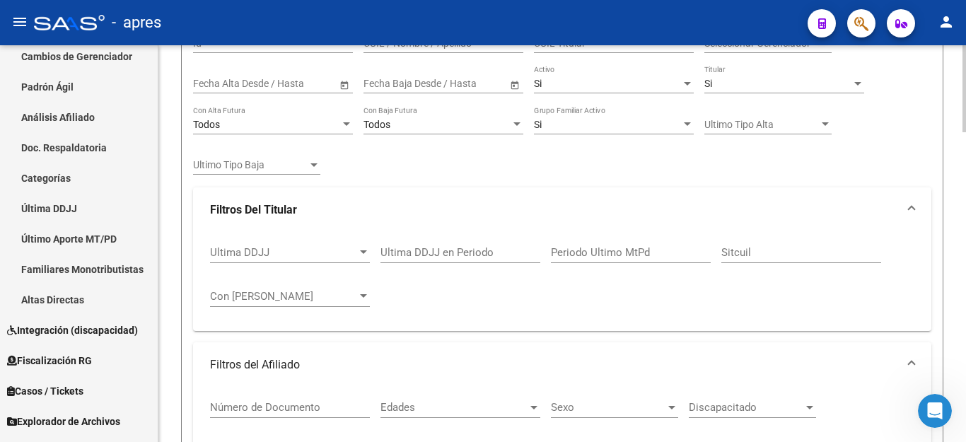
click at [510, 254] on input "Ultima DDJJ en Periodo" at bounding box center [460, 252] width 160 height 13
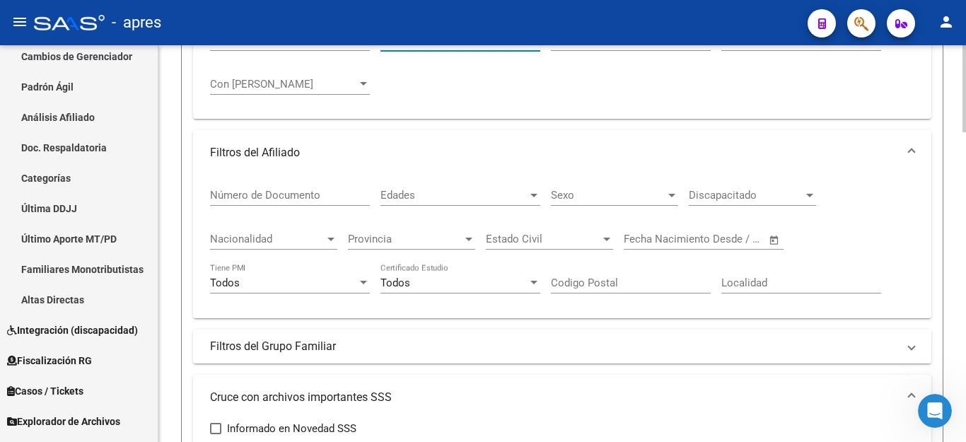
scroll to position [283, 0]
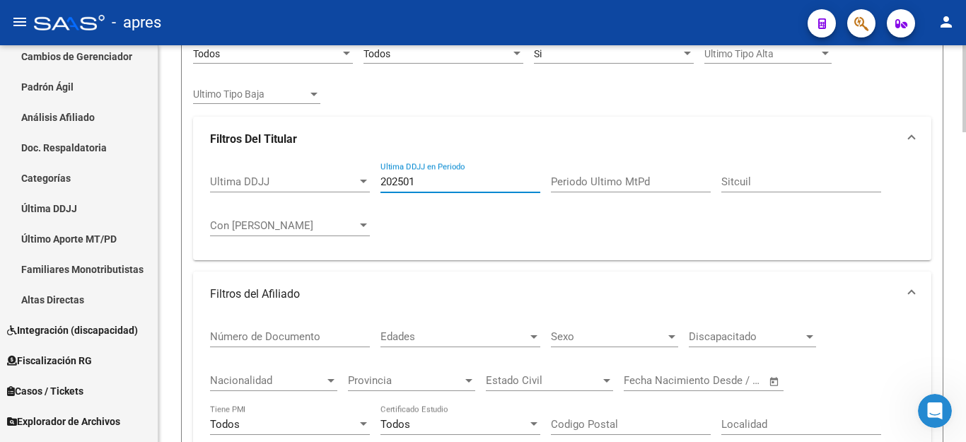
click at [448, 172] on div "202501 Ultima DDJJ en Periodo" at bounding box center [460, 177] width 160 height 30
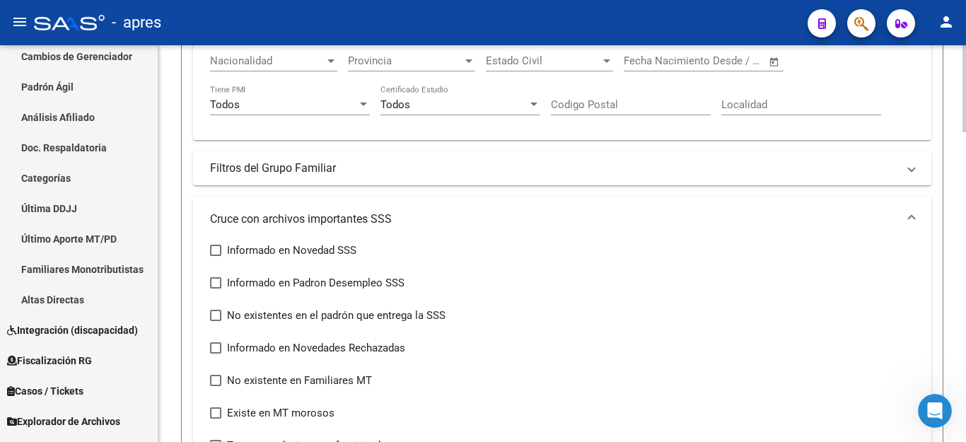
scroll to position [636, 0]
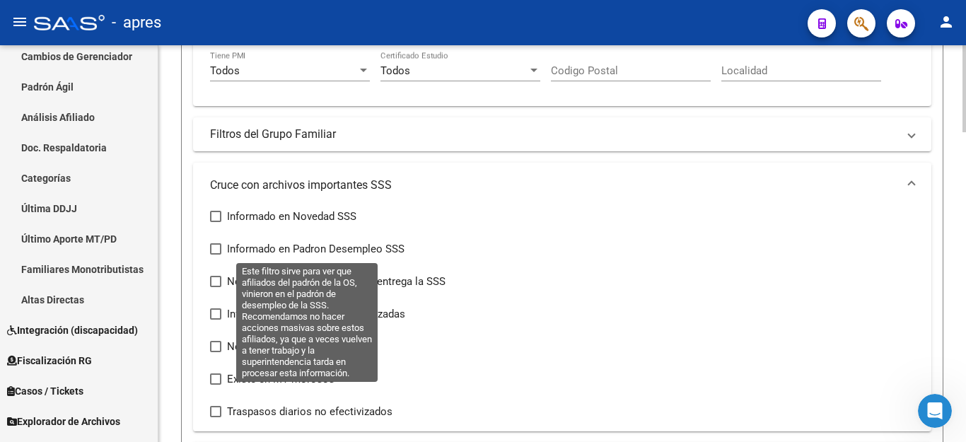
type input "202505"
click at [213, 252] on span at bounding box center [215, 248] width 11 height 11
click at [215, 254] on input "Informado en Padron Desempleo SSS" at bounding box center [215, 254] width 1 height 1
checkbox input "true"
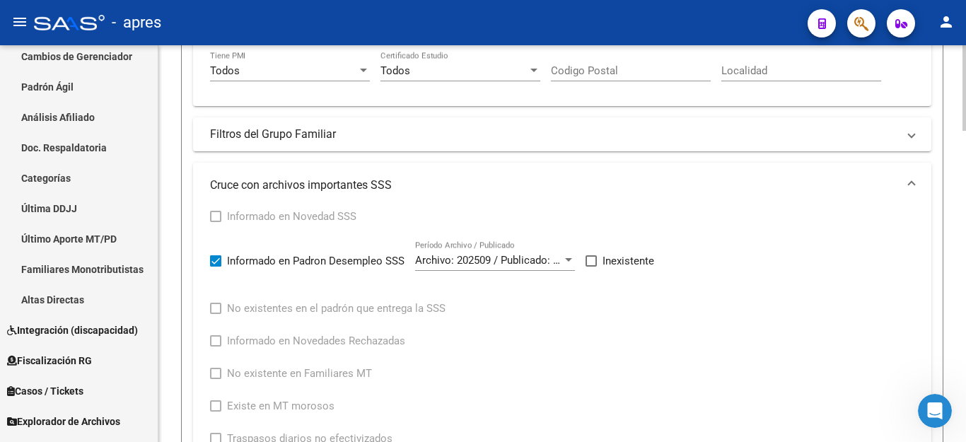
click at [593, 259] on span at bounding box center [590, 260] width 11 height 11
click at [591, 266] on input "Inexistente" at bounding box center [590, 266] width 1 height 1
checkbox input "true"
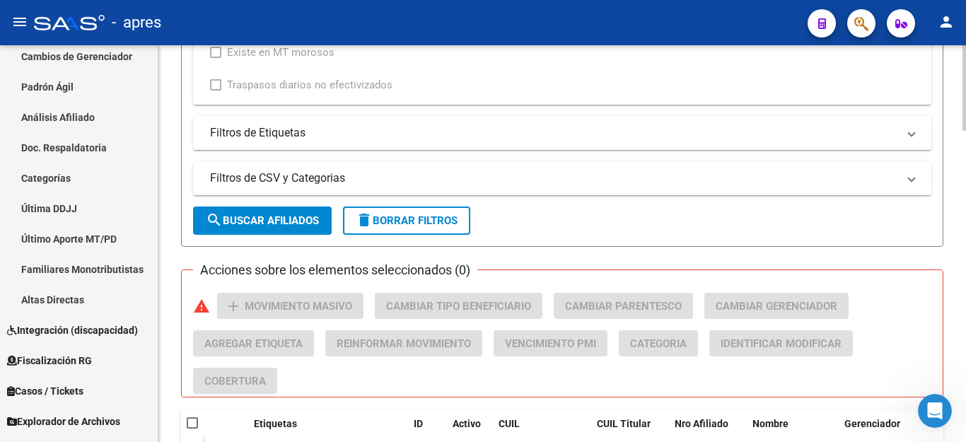
click at [289, 222] on span "search Buscar Afiliados" at bounding box center [262, 220] width 113 height 13
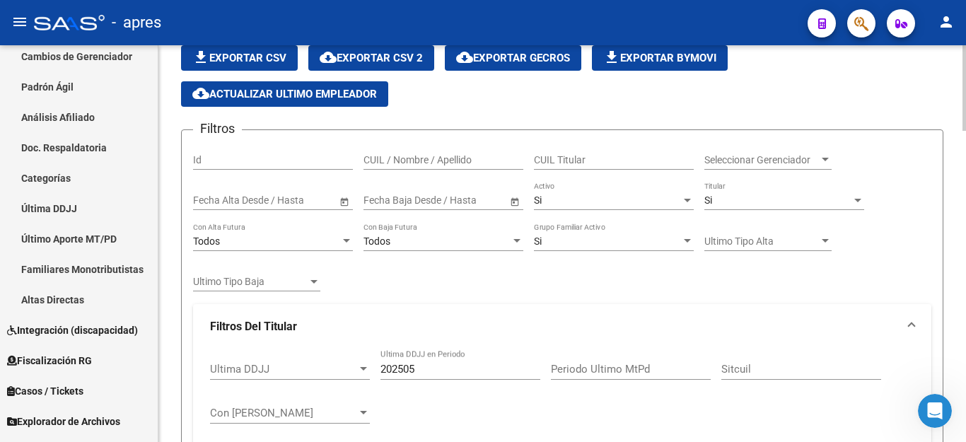
scroll to position [0, 0]
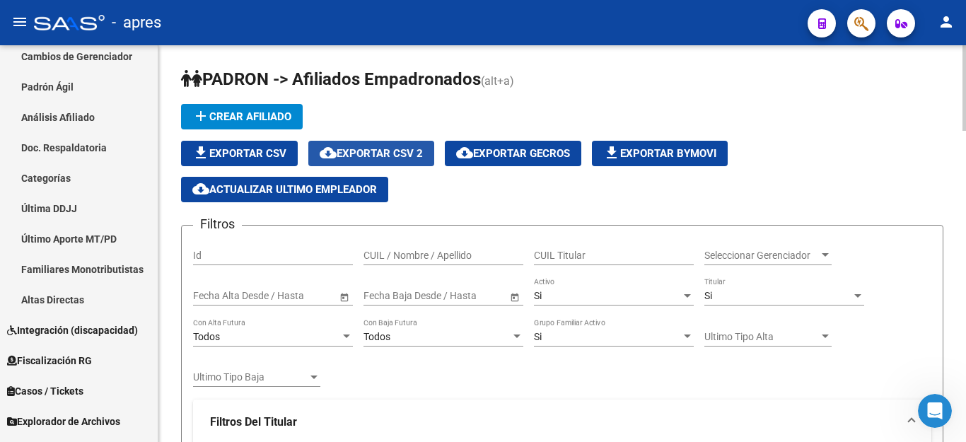
click at [373, 157] on span "cloud_download Exportar CSV 2" at bounding box center [370, 153] width 103 height 13
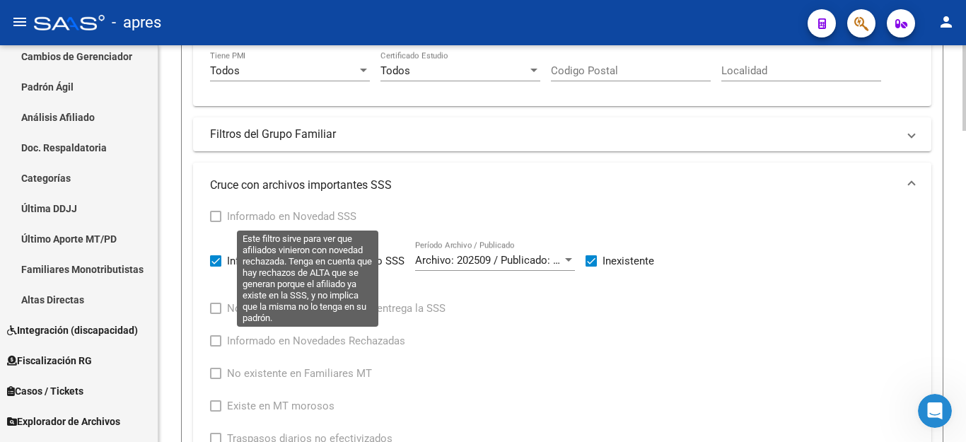
scroll to position [1060, 0]
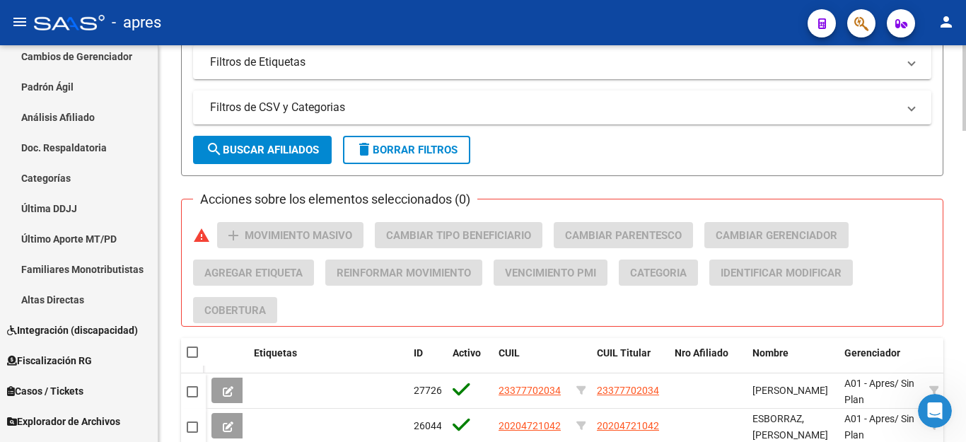
click at [257, 238] on span "Movimiento Masivo" at bounding box center [298, 235] width 107 height 13
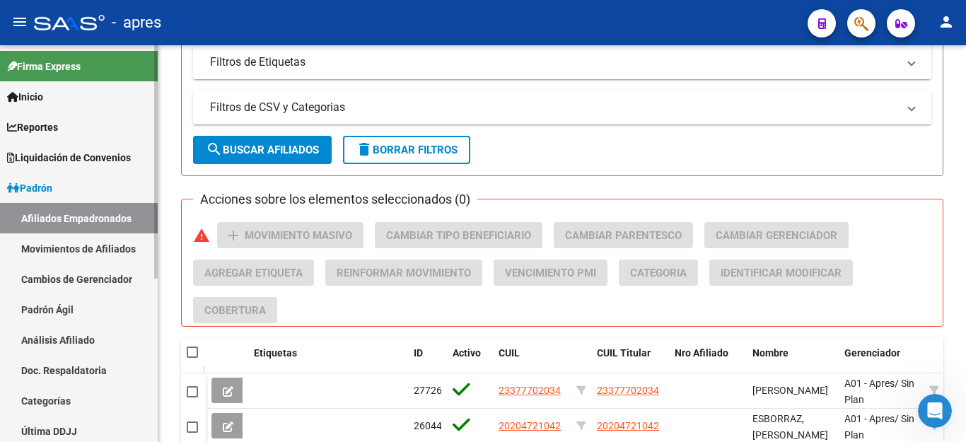
click at [74, 148] on link "Liquidación de Convenios" at bounding box center [79, 157] width 158 height 30
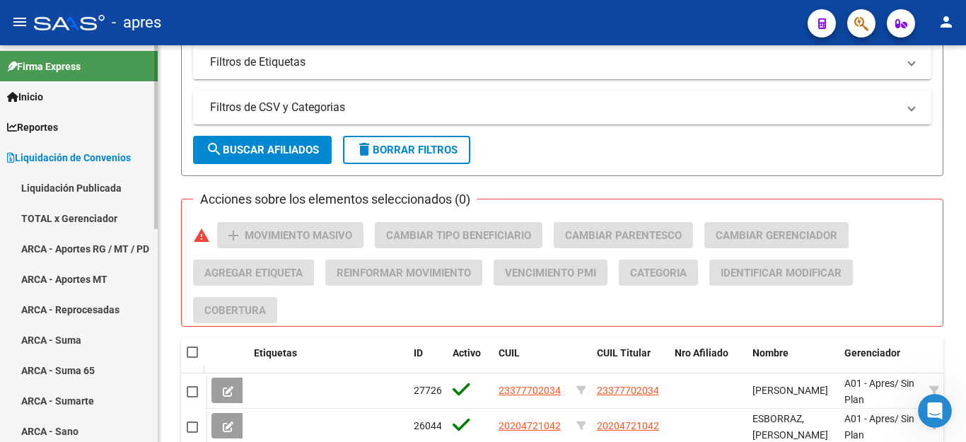
click at [83, 186] on link "Liquidación Publicada" at bounding box center [79, 187] width 158 height 30
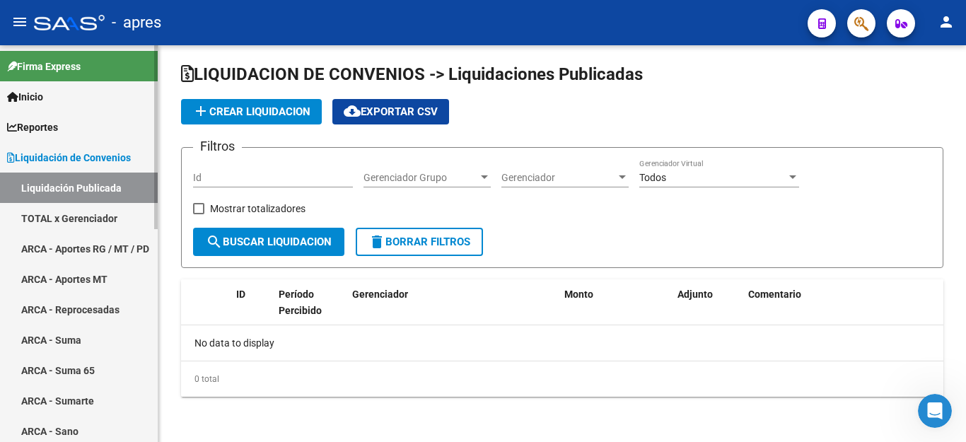
scroll to position [5, 0]
click at [90, 214] on link "TOTAL x Gerenciador" at bounding box center [79, 218] width 158 height 30
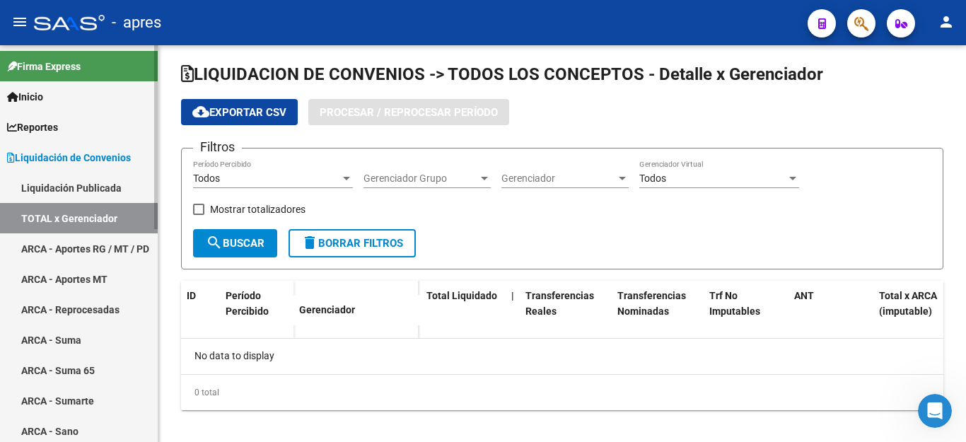
scroll to position [18, 0]
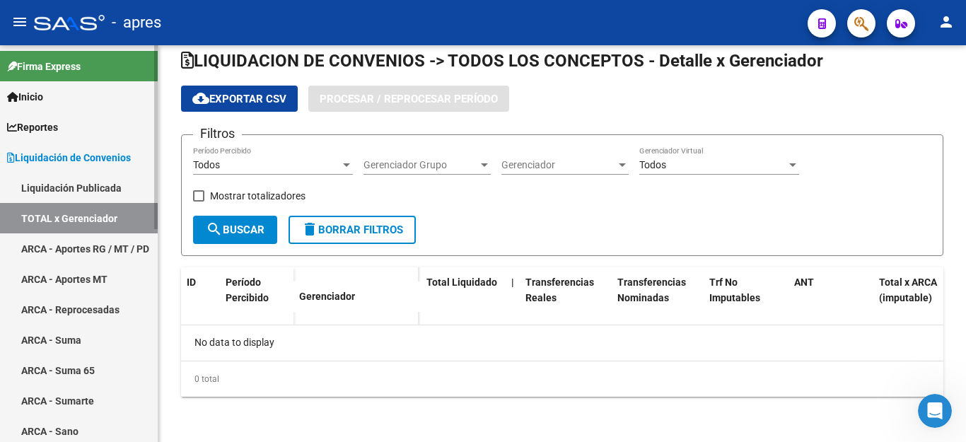
checkbox input "true"
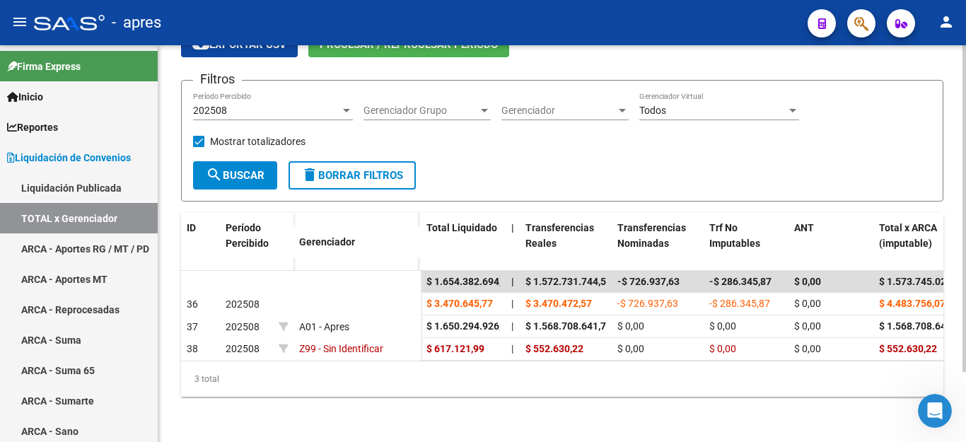
scroll to position [14, 0]
